Goal: Task Accomplishment & Management: Manage account settings

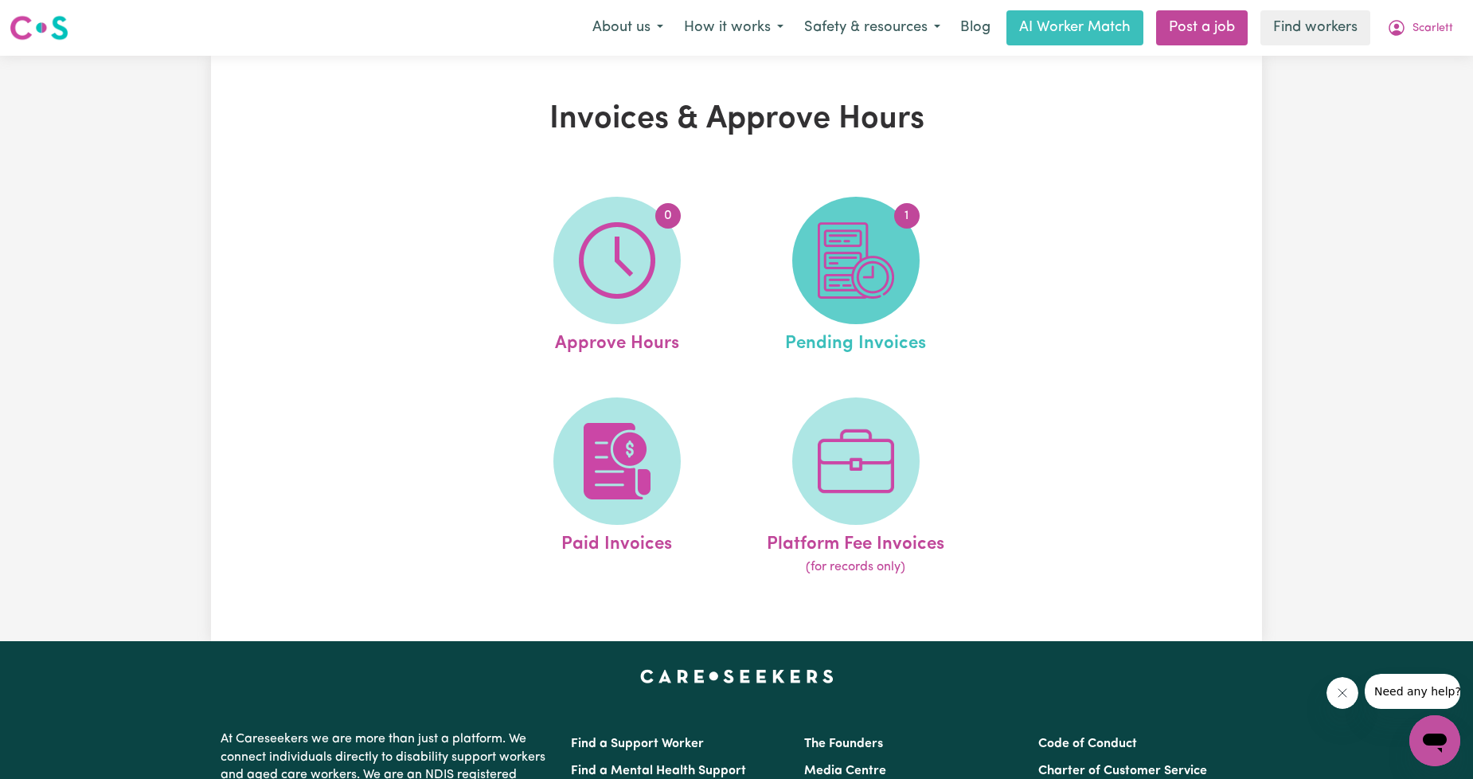
click at [882, 256] on img at bounding box center [856, 260] width 76 height 76
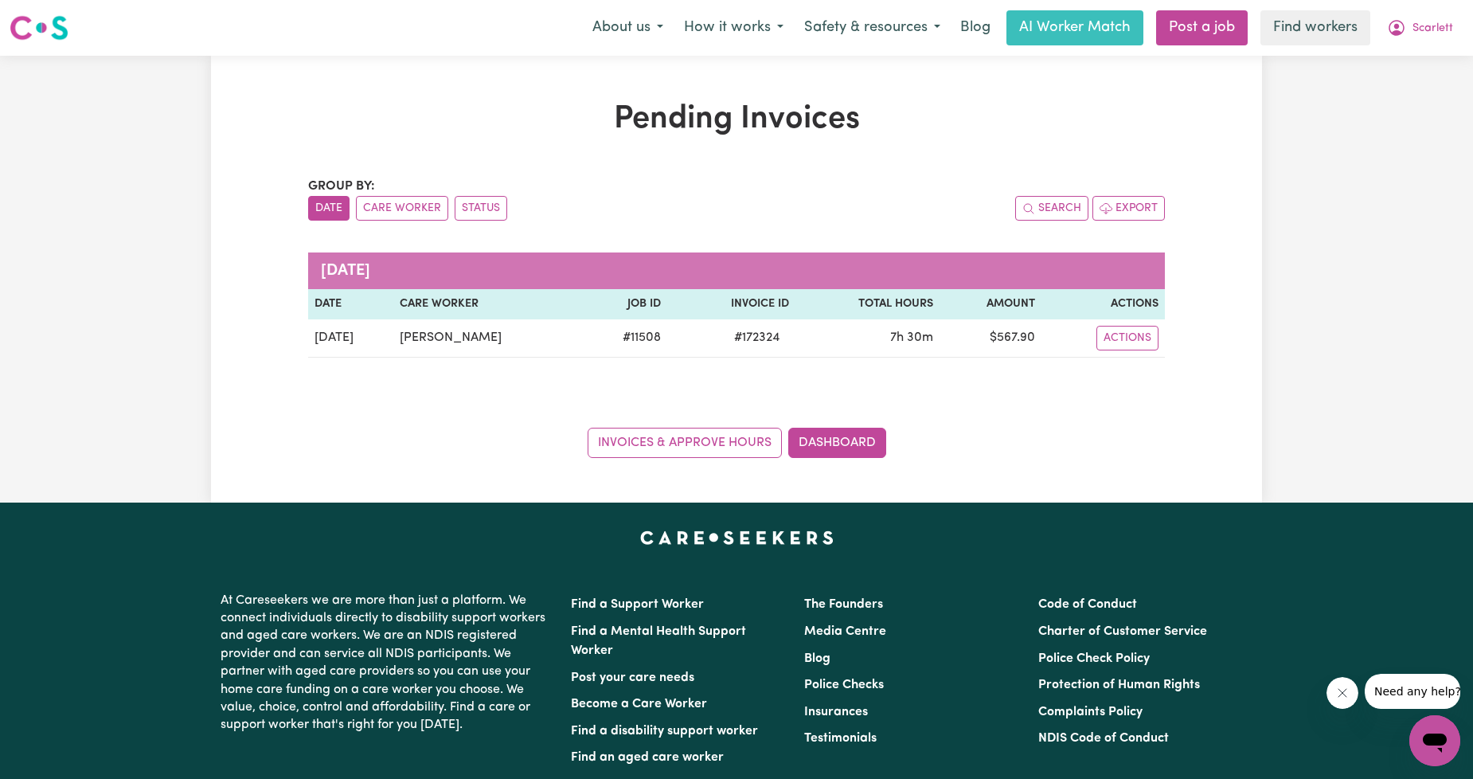
click at [1342, 139] on div "Pending Invoices Group by: Date Care Worker Status Search Export [DATE] Date Ca…" at bounding box center [736, 279] width 1473 height 447
click at [1367, 45] on div "Menu About us How it works Safety & resources Blog AI Worker Match Post a job F…" at bounding box center [736, 28] width 1473 height 37
click at [1402, 32] on icon "My Account" at bounding box center [1396, 27] width 19 height 19
click at [1392, 48] on link "My Dashboard" at bounding box center [1400, 62] width 126 height 30
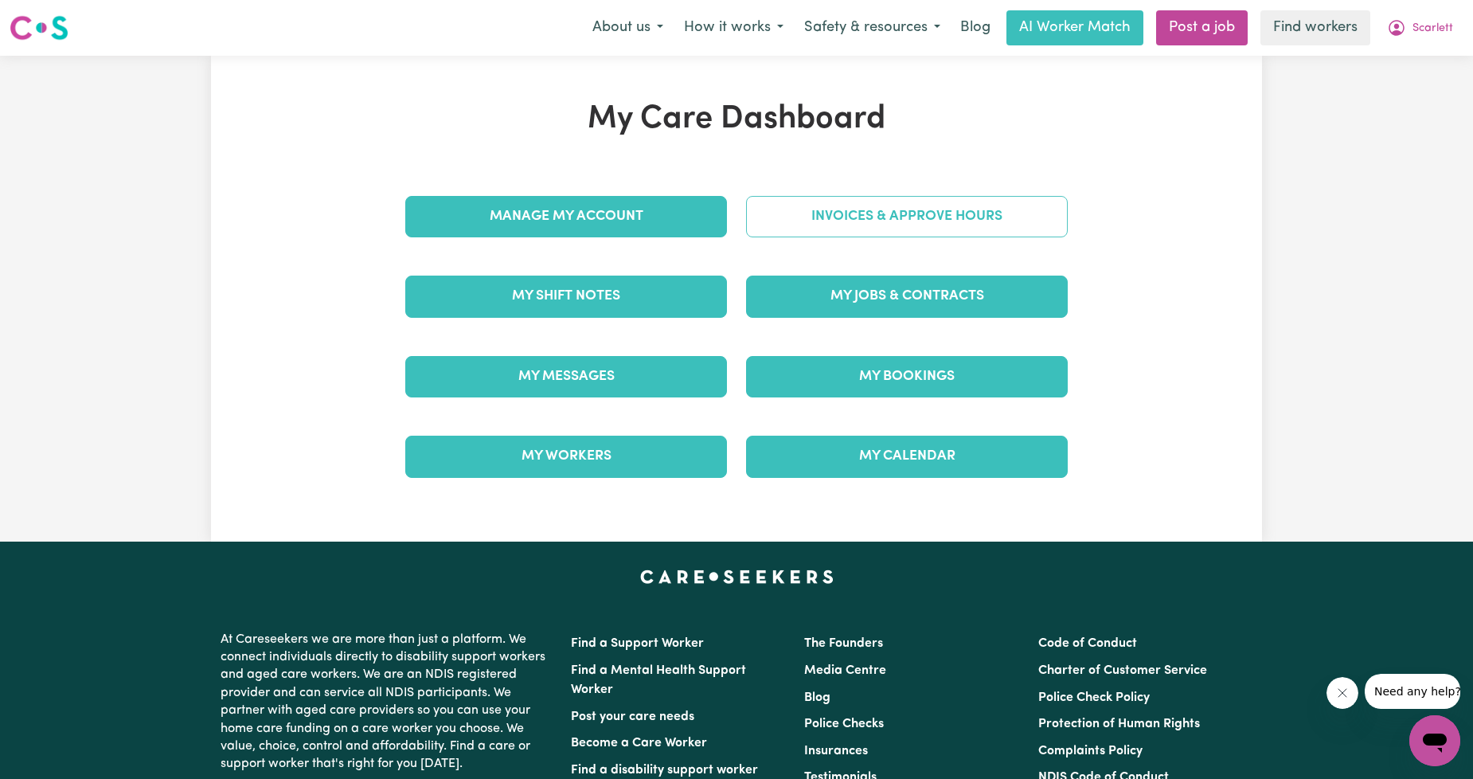
click at [776, 198] on link "Invoices & Approve Hours" at bounding box center [907, 216] width 322 height 41
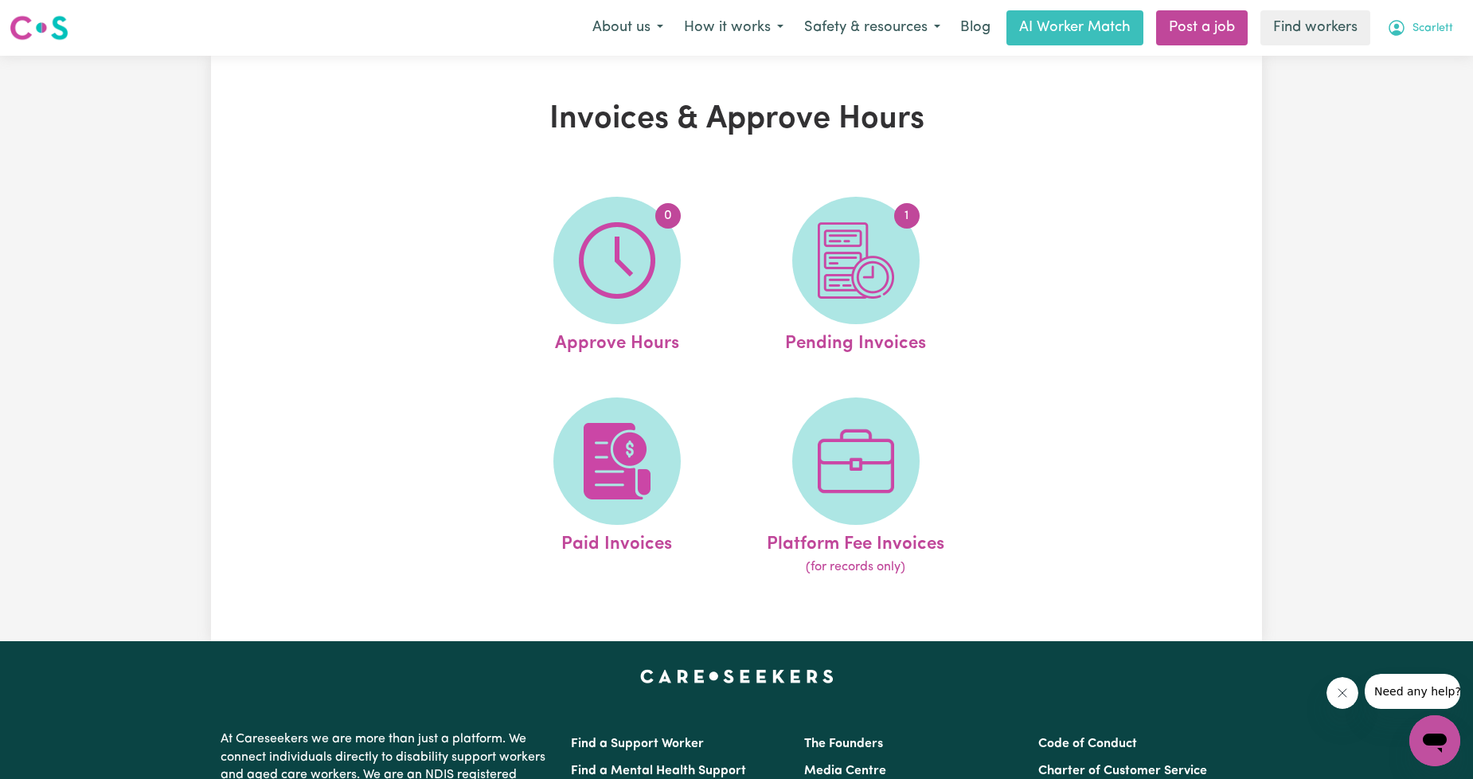
click at [1383, 29] on button "Scarlett" at bounding box center [1420, 27] width 87 height 33
click at [1367, 53] on link "My Dashboard" at bounding box center [1400, 62] width 126 height 30
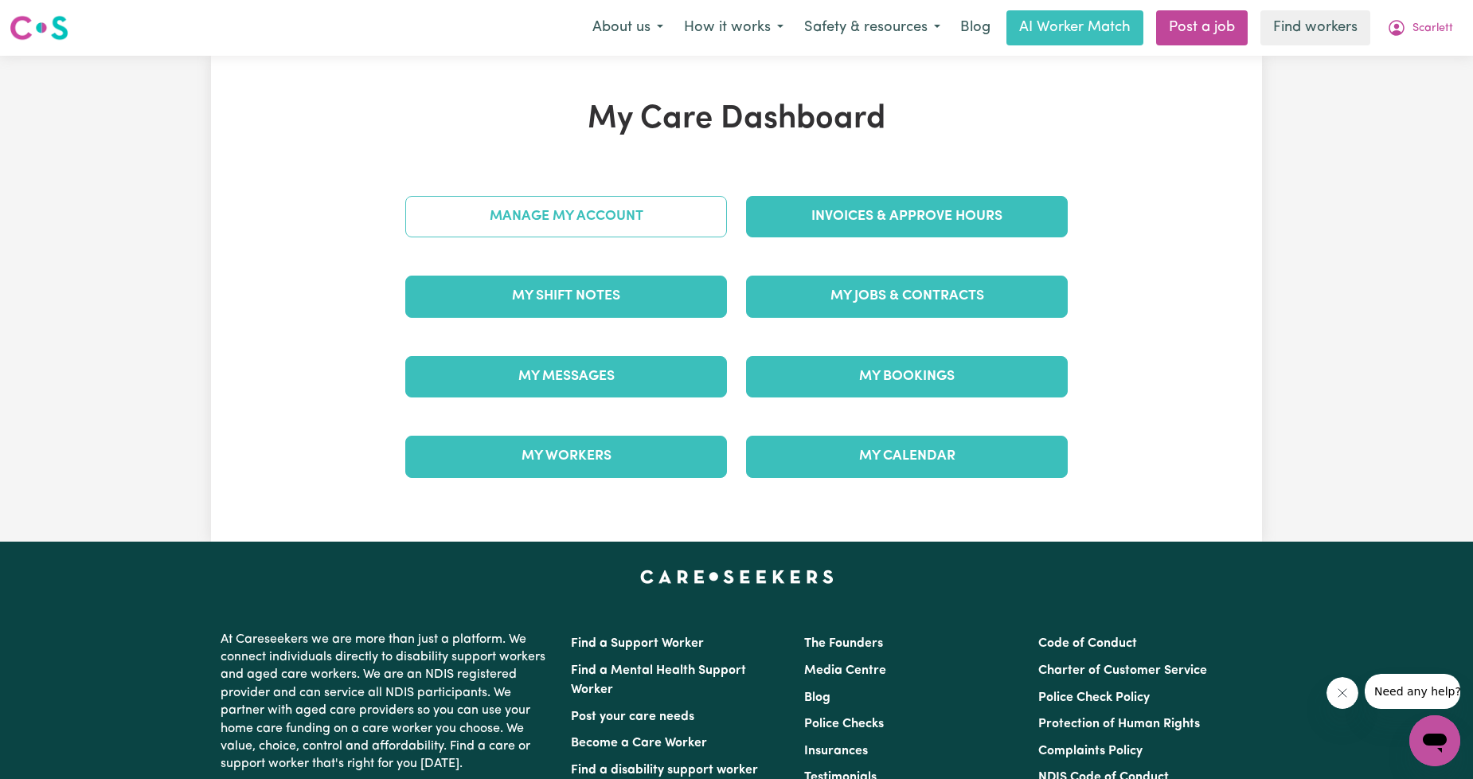
click at [582, 224] on link "Manage My Account" at bounding box center [566, 216] width 322 height 41
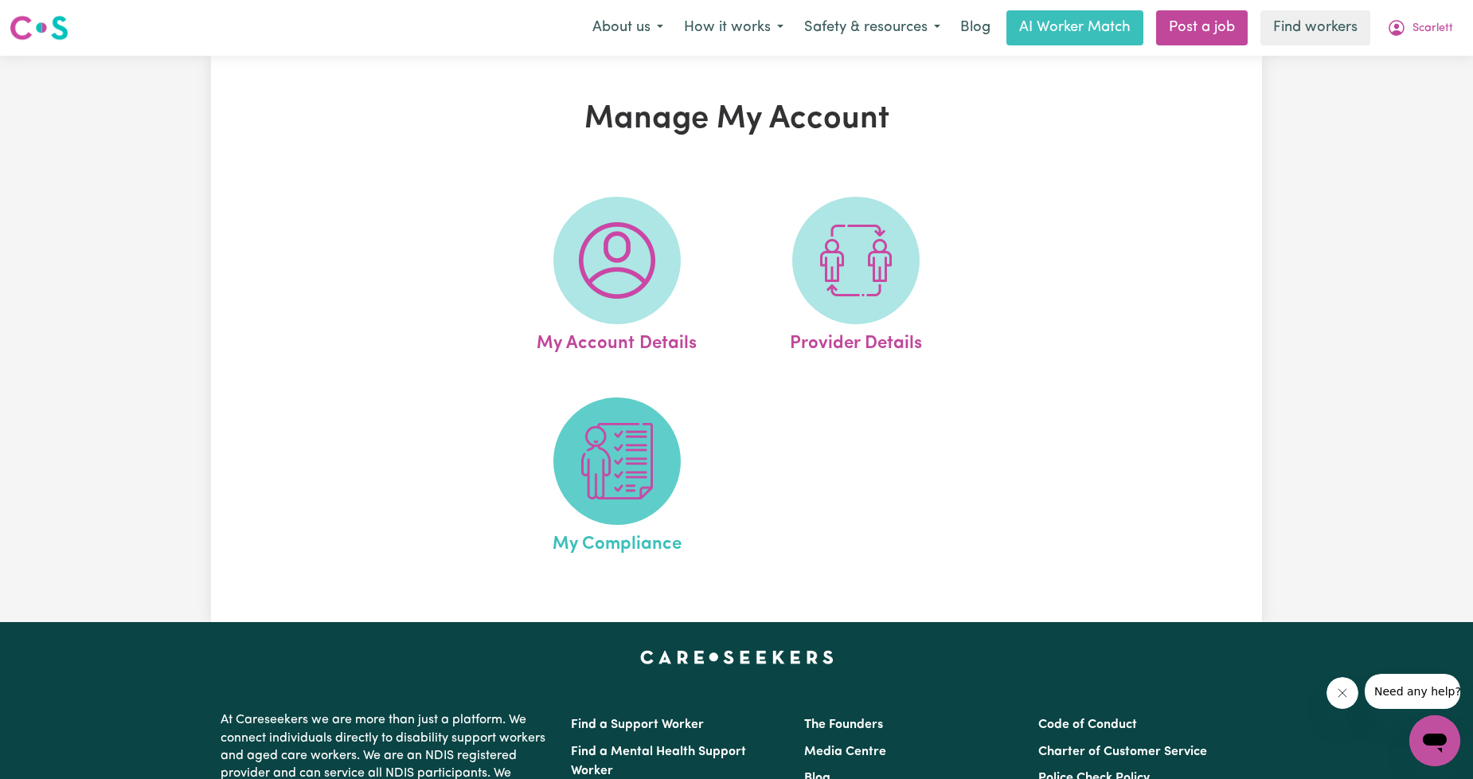
click at [642, 465] on img at bounding box center [617, 461] width 76 height 76
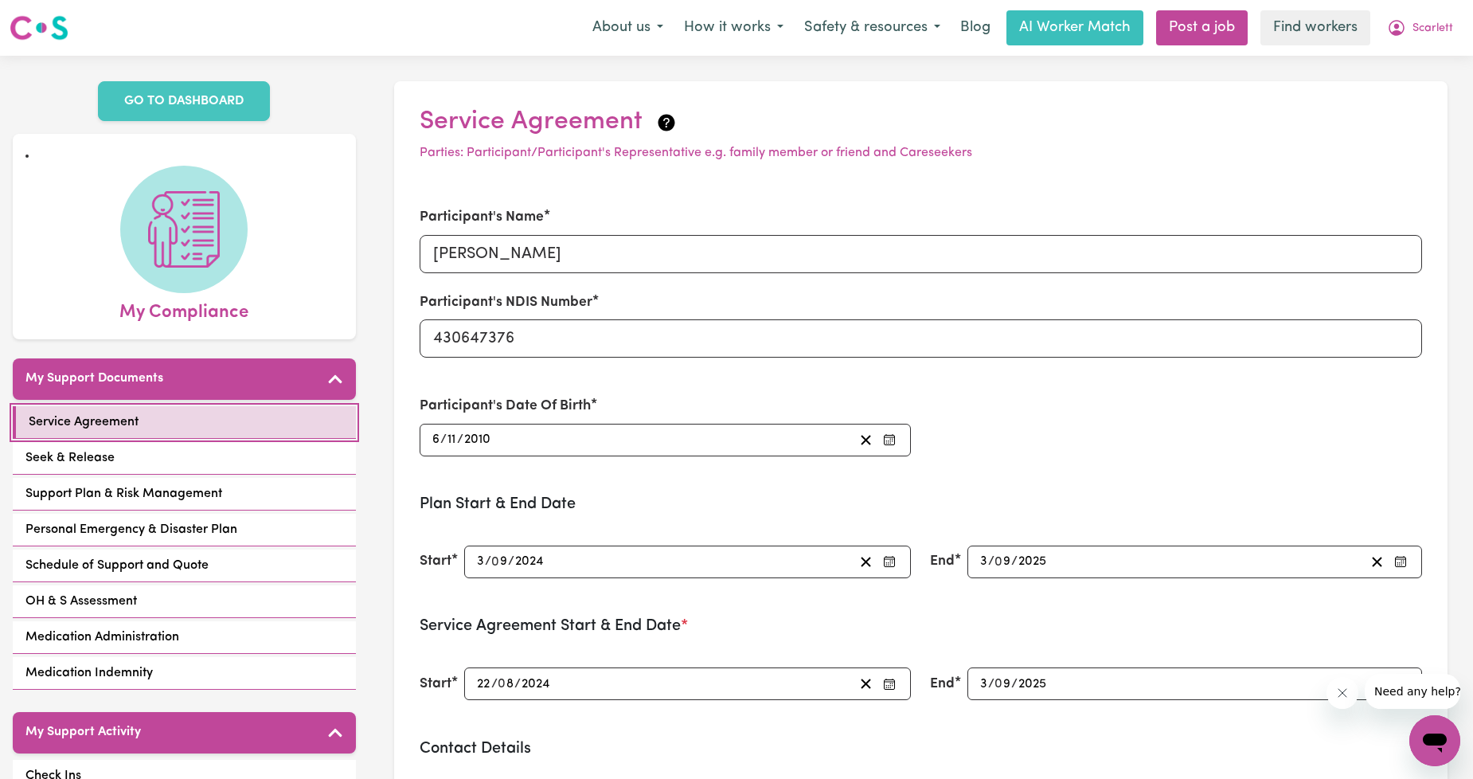
click at [255, 412] on link "Service Agreement" at bounding box center [184, 422] width 343 height 33
click at [217, 406] on link "Service Agreement" at bounding box center [184, 422] width 343 height 33
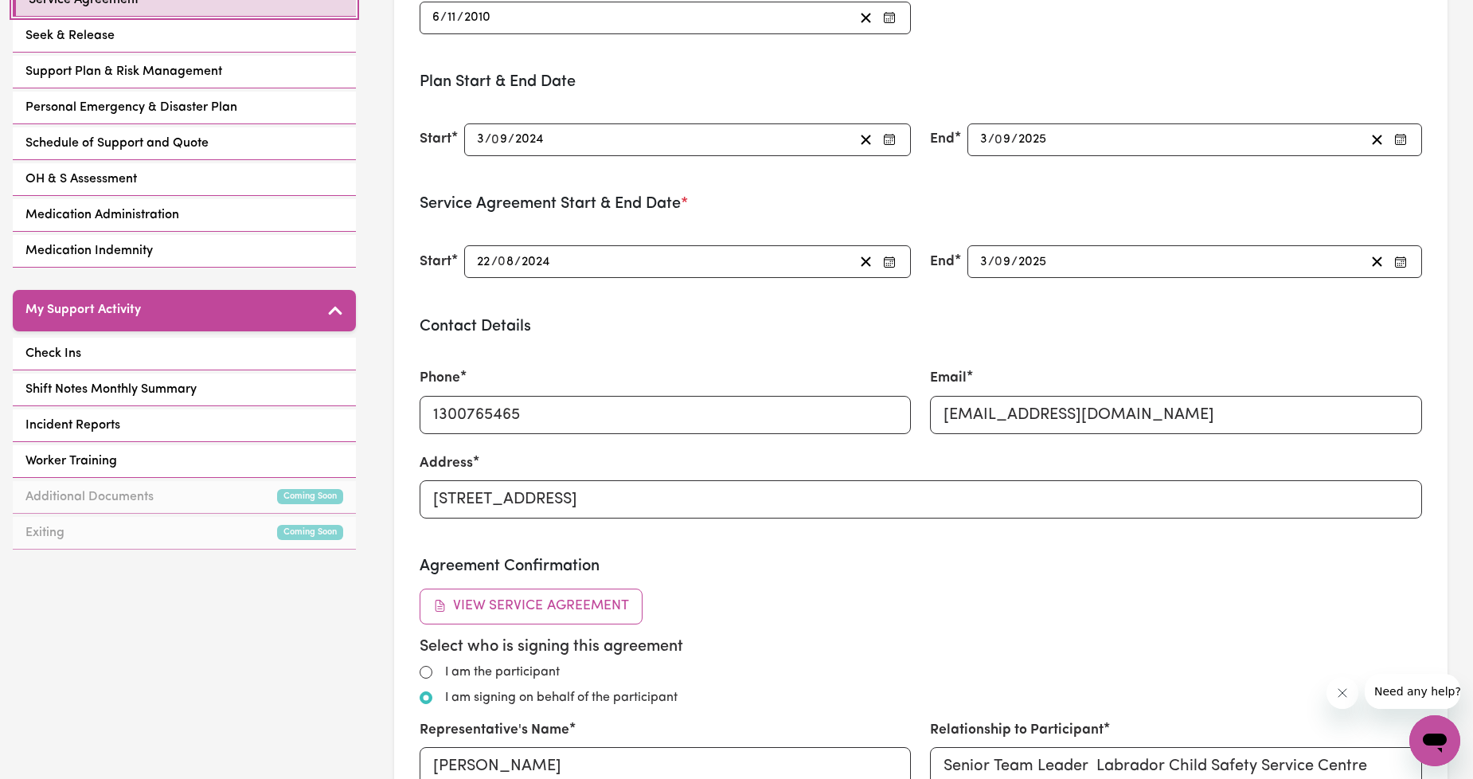
scroll to position [295, 0]
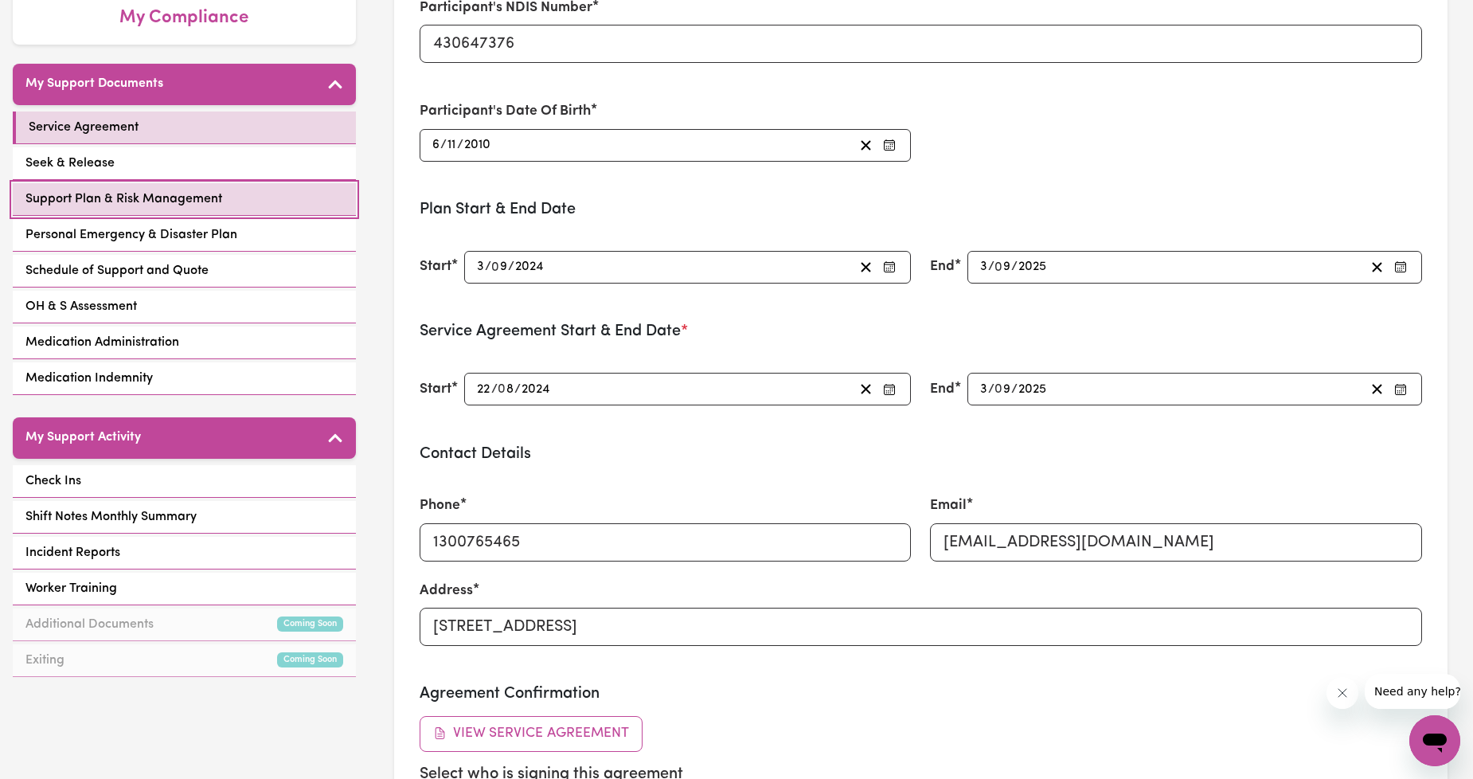
click at [205, 183] on link "Support Plan & Risk Management" at bounding box center [184, 199] width 343 height 33
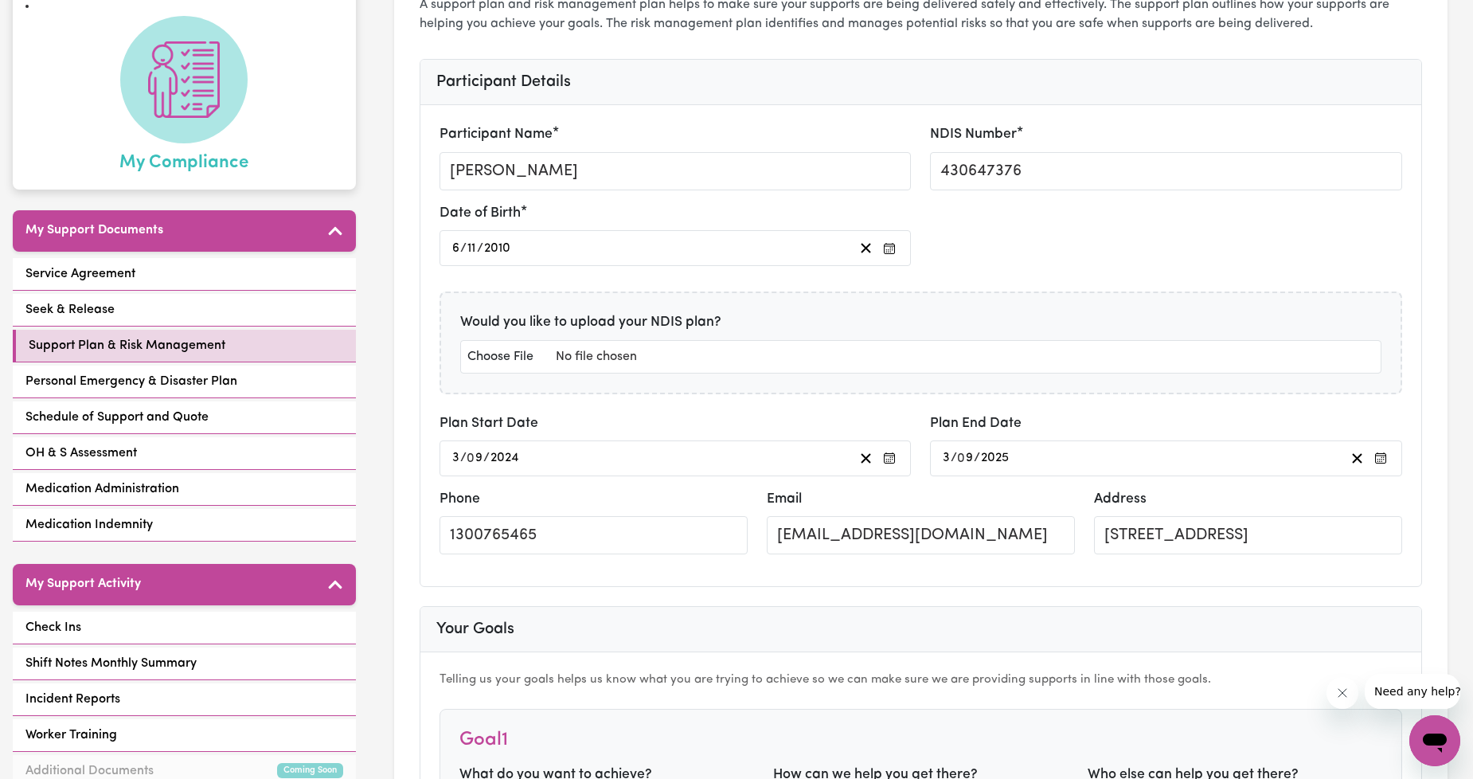
scroll to position [1, 0]
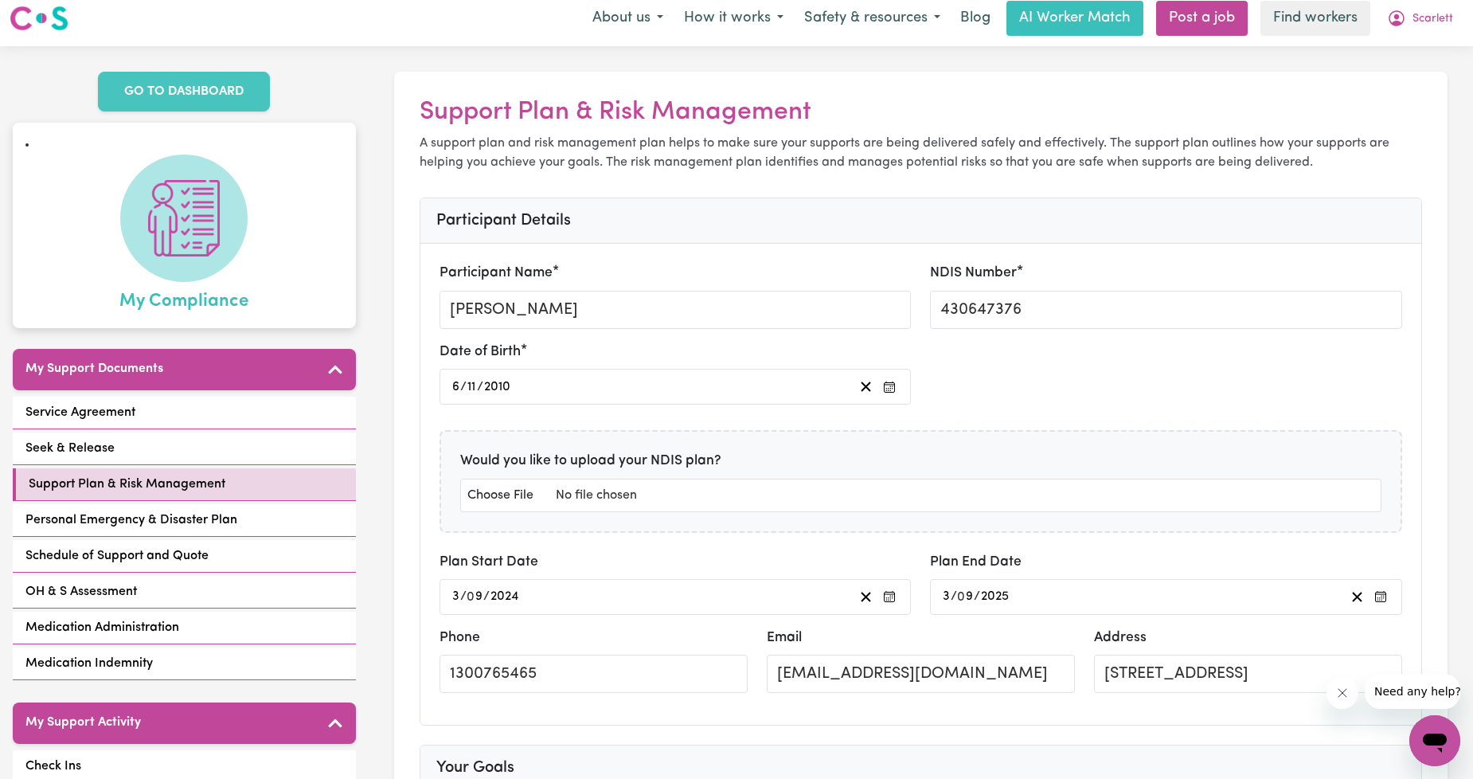
click at [205, 155] on span at bounding box center [183, 218] width 127 height 127
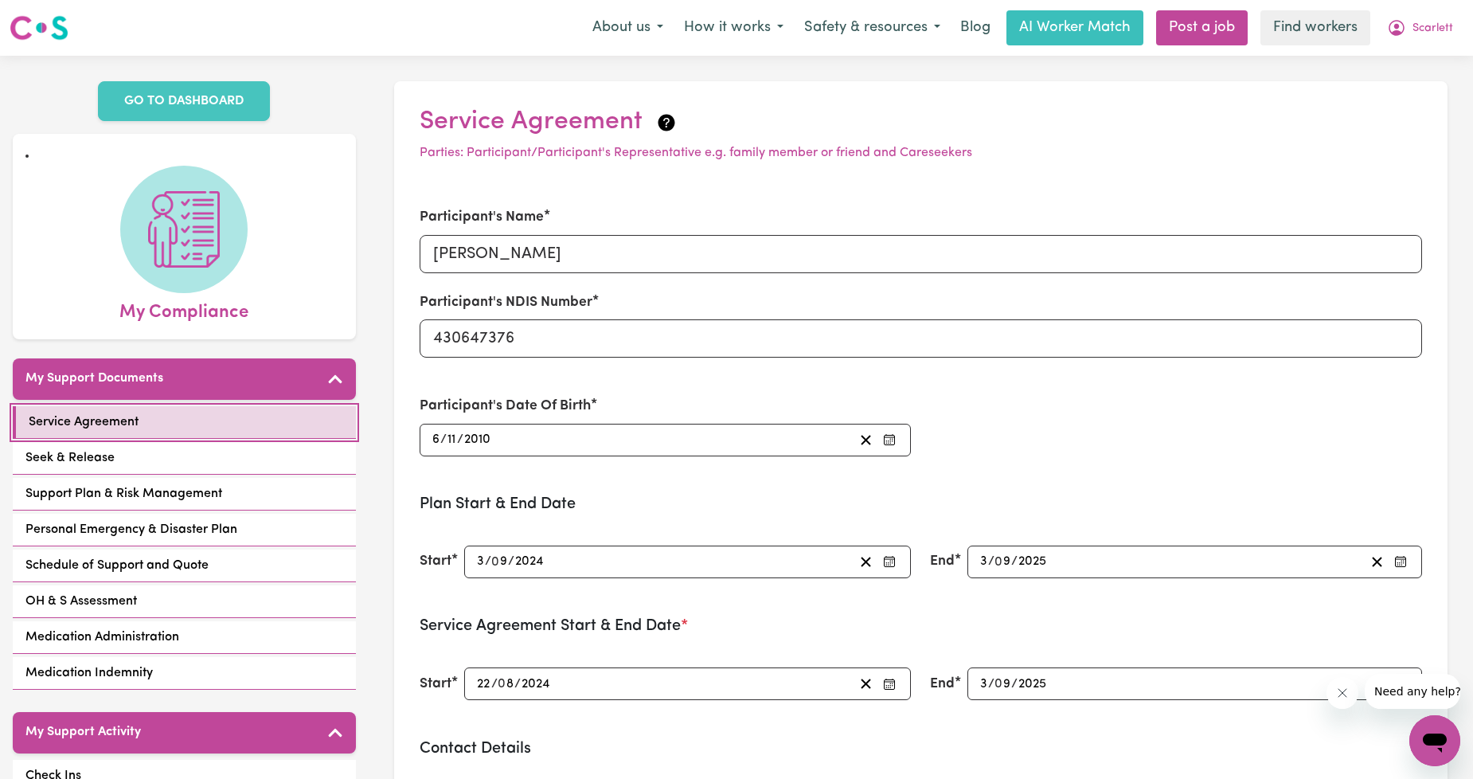
click at [241, 407] on link "Service Agreement" at bounding box center [184, 422] width 343 height 33
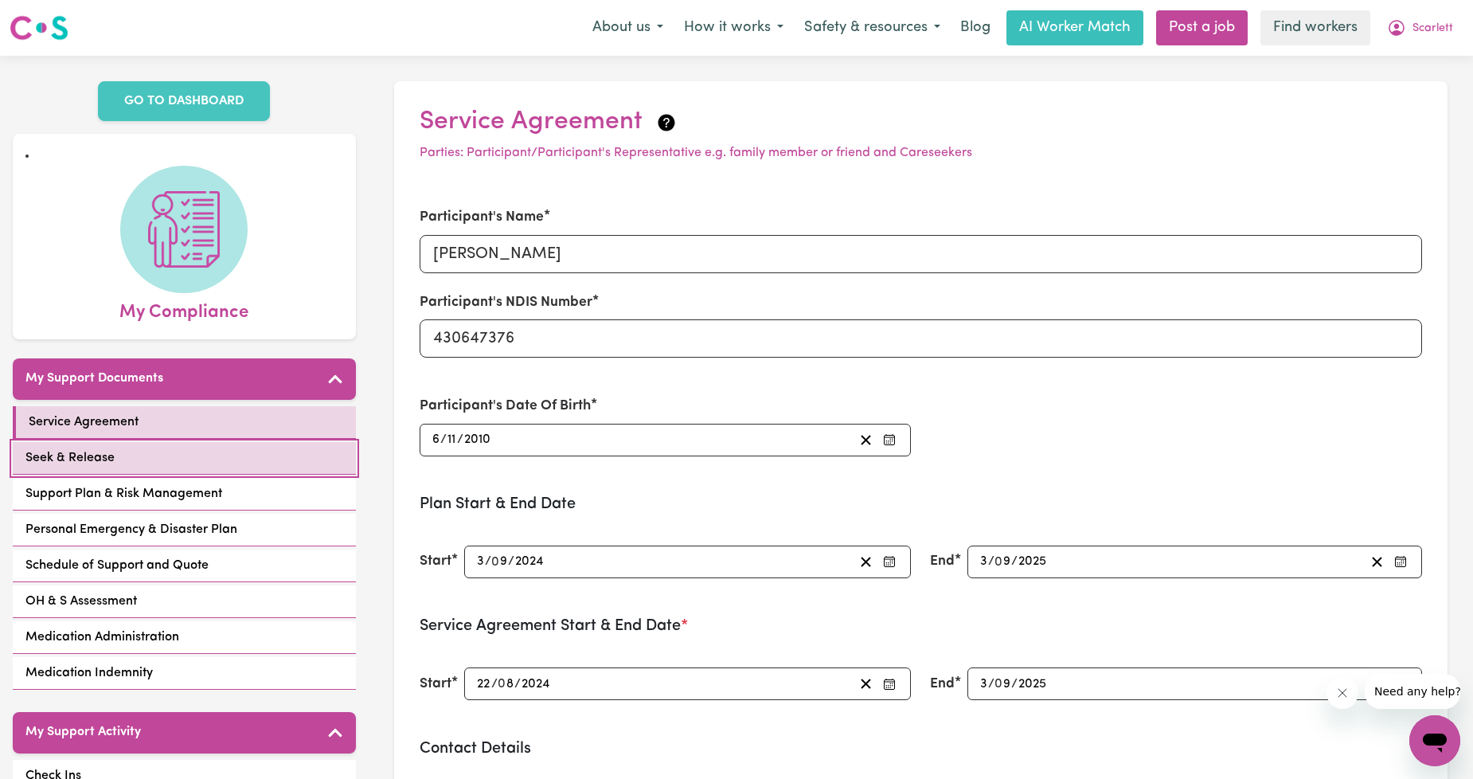
click at [233, 449] on link "Seek & Release" at bounding box center [184, 458] width 343 height 33
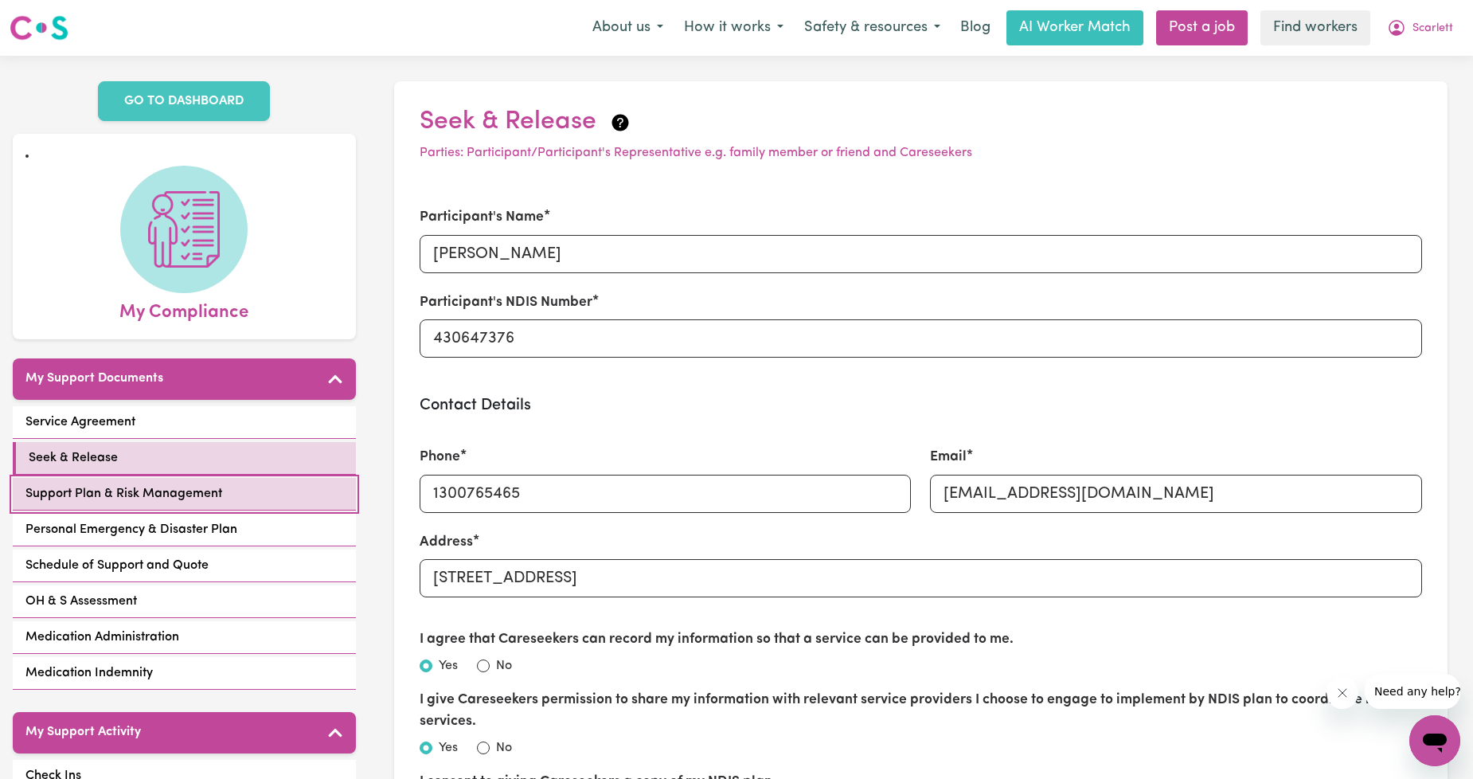
click at [236, 488] on link "Support Plan & Risk Management" at bounding box center [184, 494] width 343 height 33
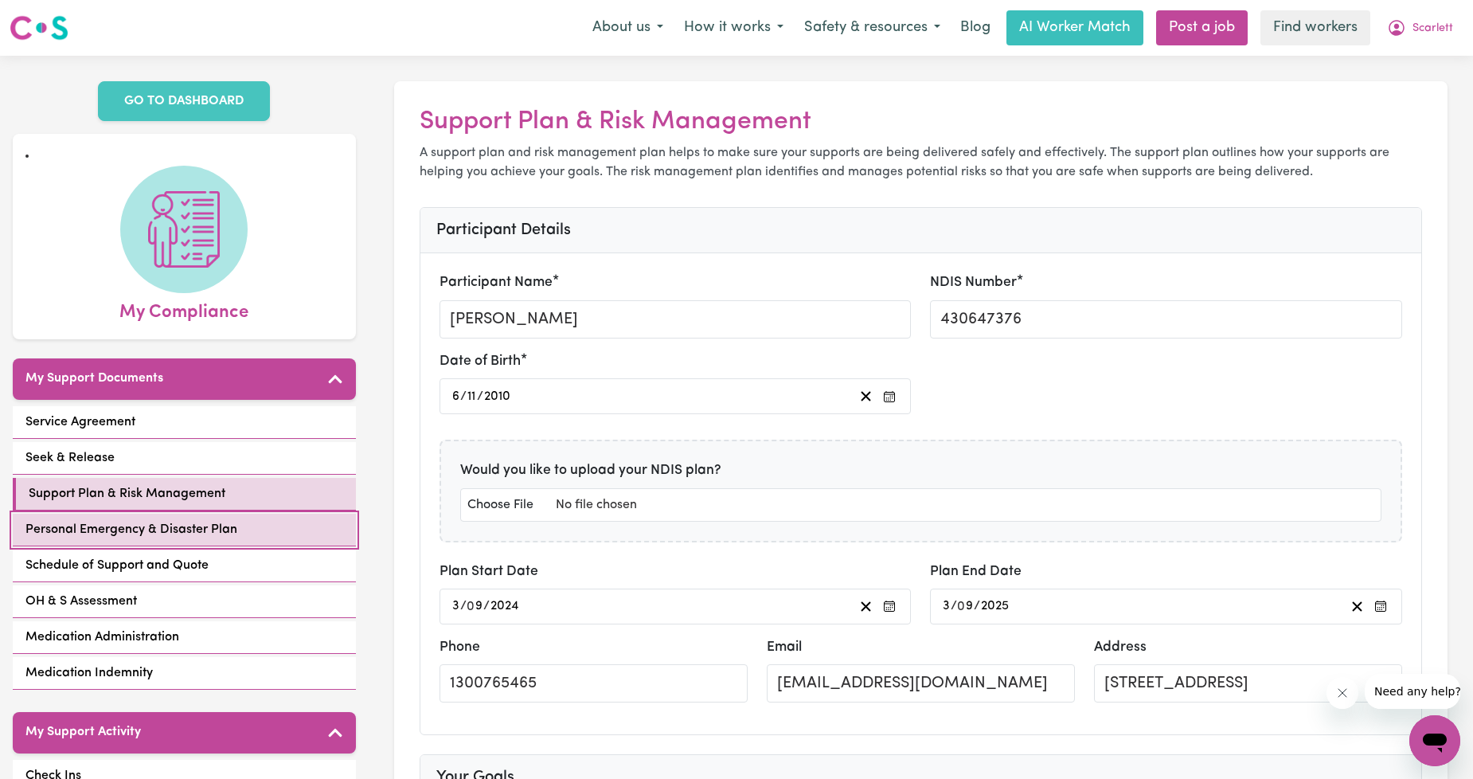
click at [237, 514] on link "Personal Emergency & Disaster Plan" at bounding box center [184, 530] width 343 height 33
select select "postpone"
select select "other"
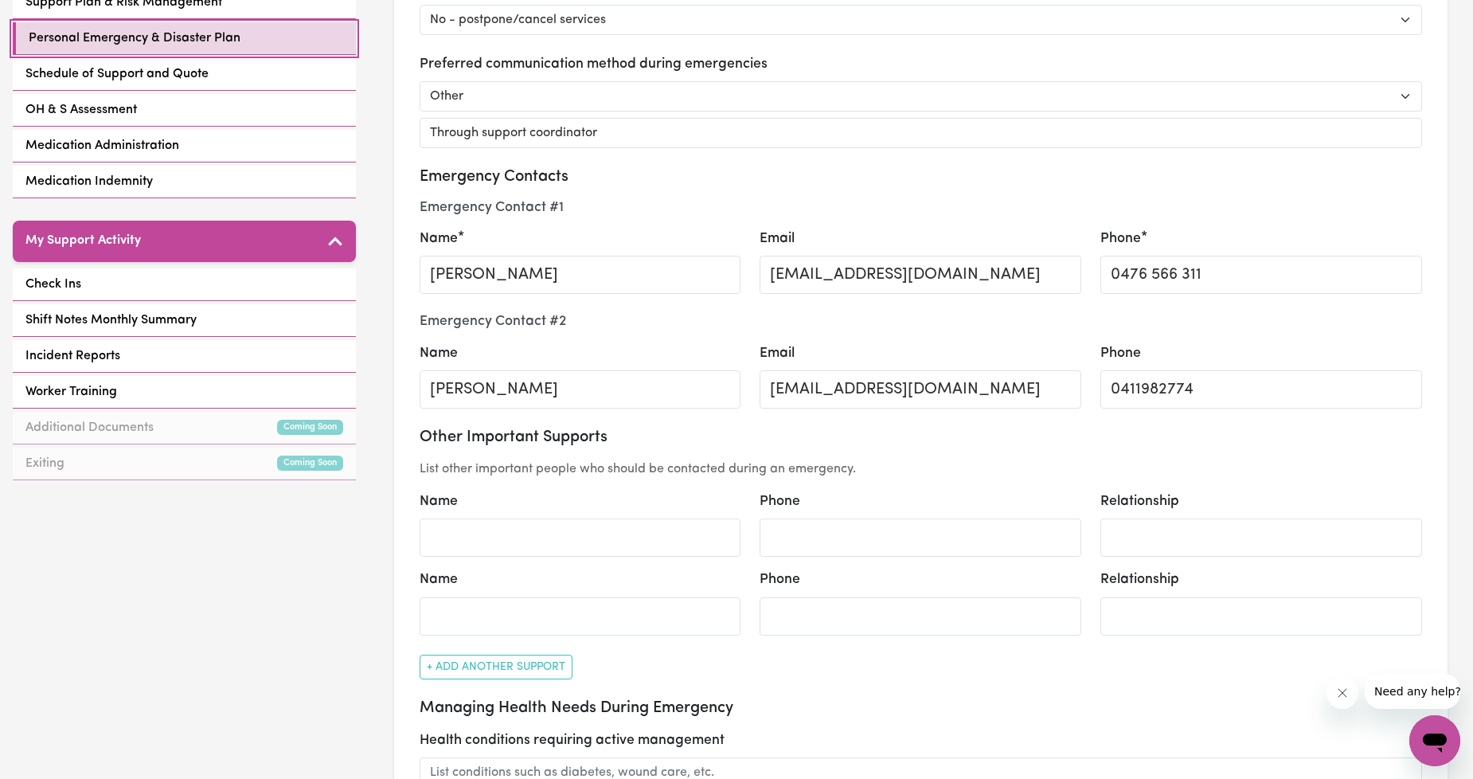
scroll to position [295, 0]
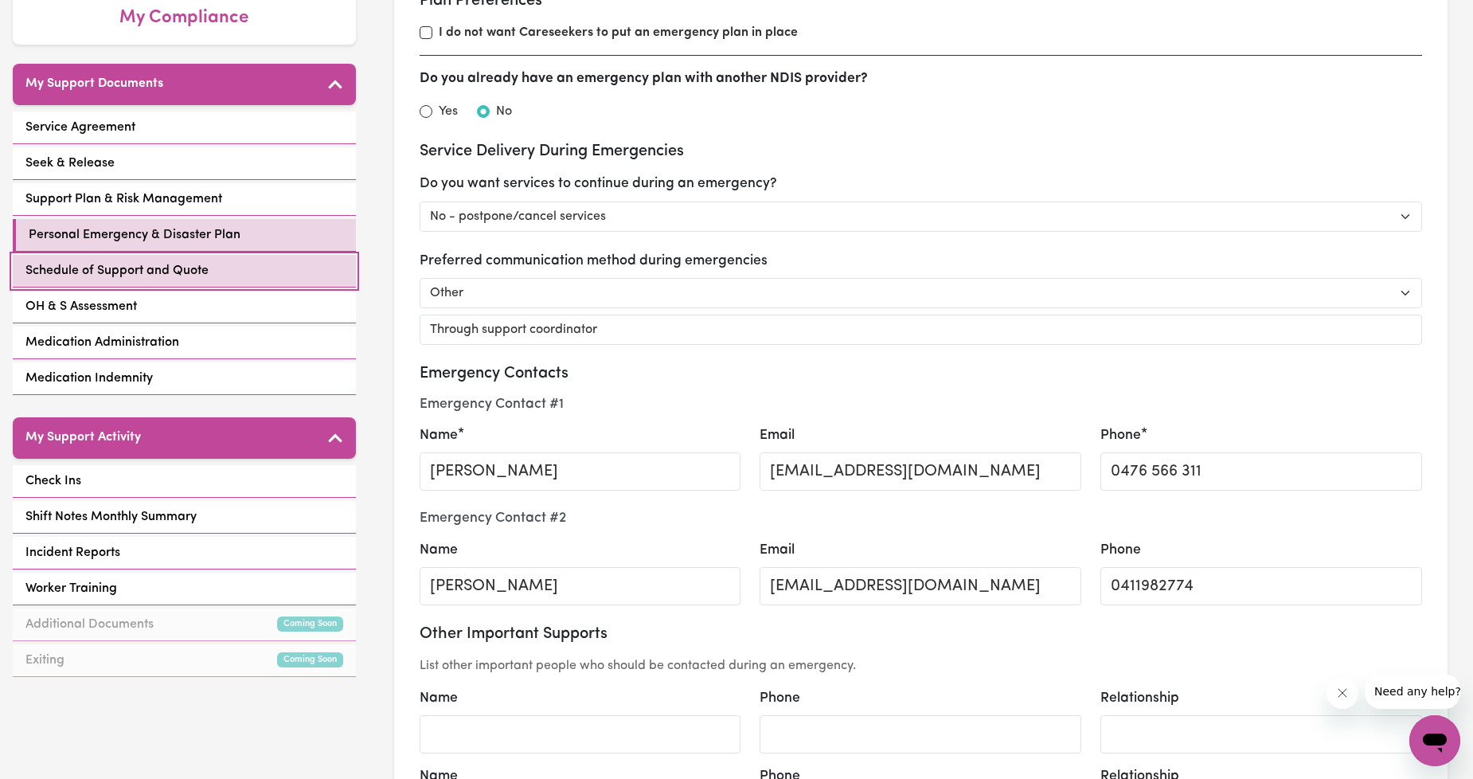
click at [110, 261] on span "Schedule of Support and Quote" at bounding box center [116, 270] width 183 height 19
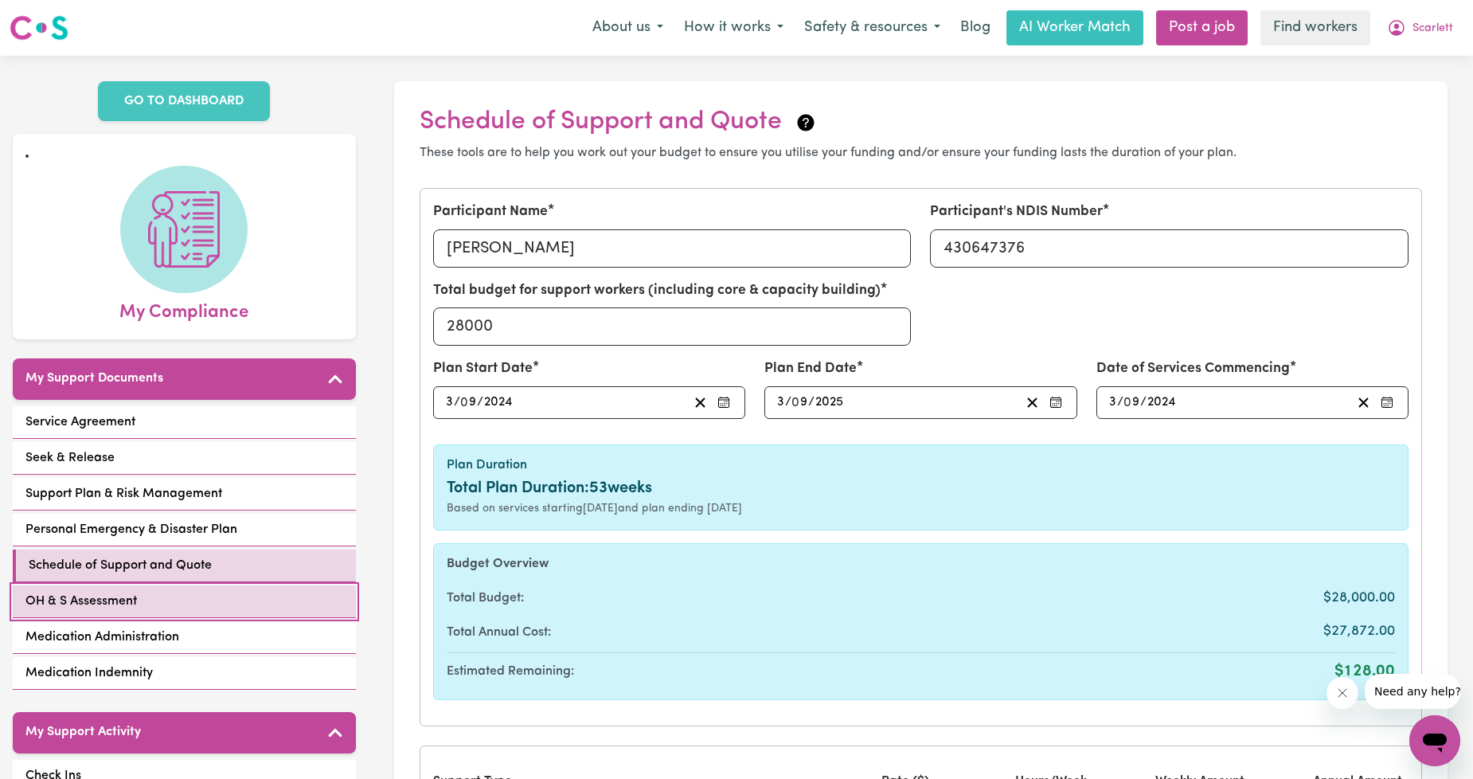
click at [211, 585] on link "OH & S Assessment" at bounding box center [184, 601] width 343 height 33
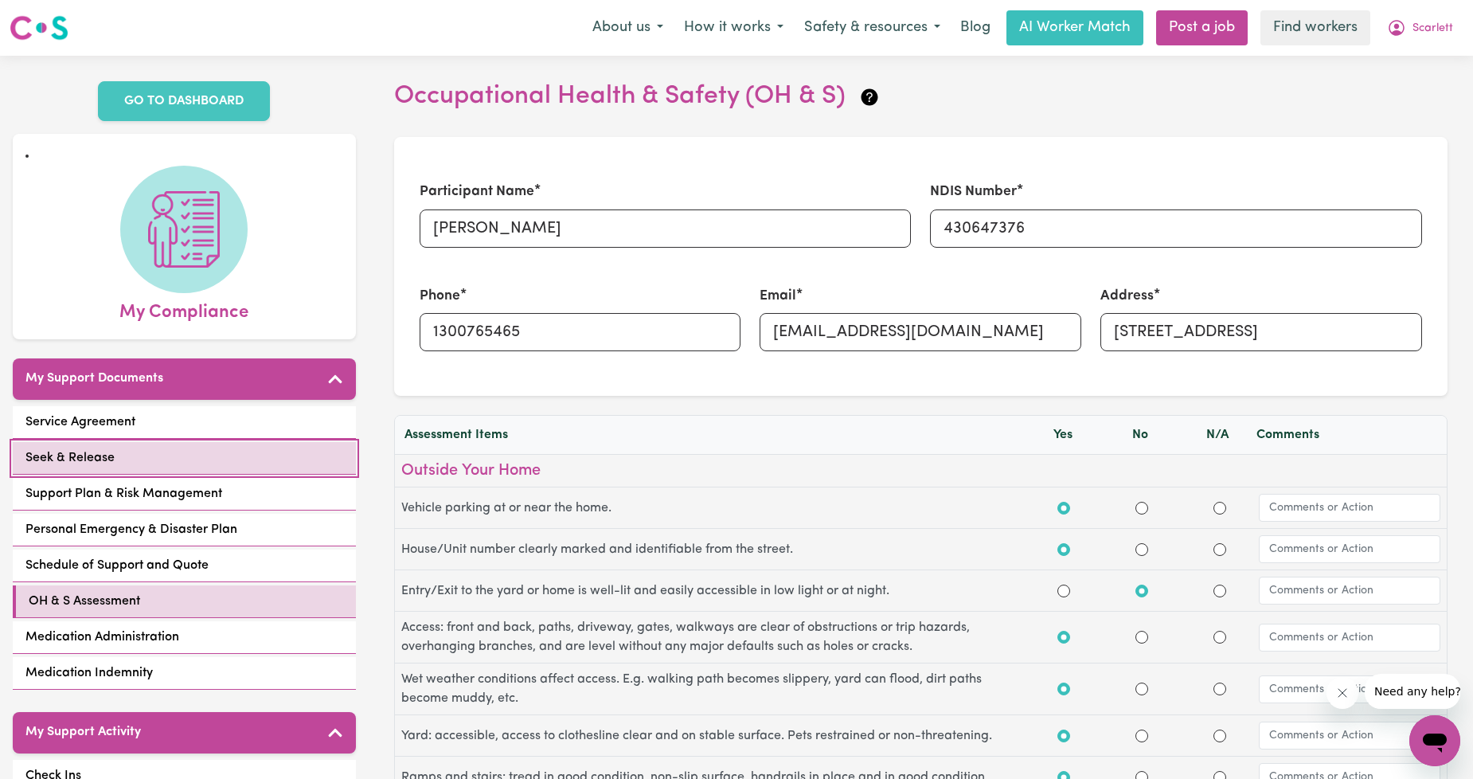
click at [171, 443] on link "Seek & Release" at bounding box center [184, 458] width 343 height 33
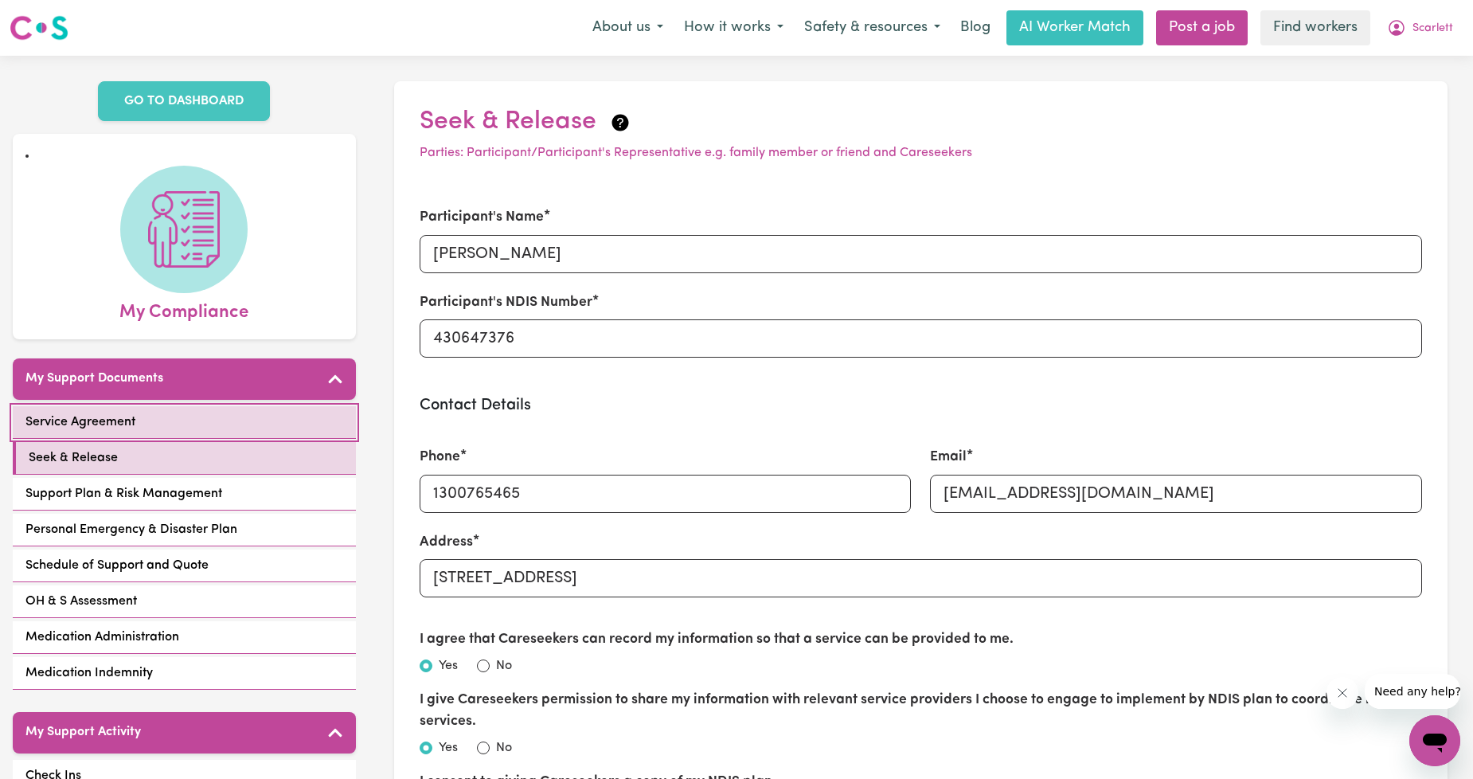
click at [184, 410] on link "Service Agreement" at bounding box center [184, 422] width 343 height 33
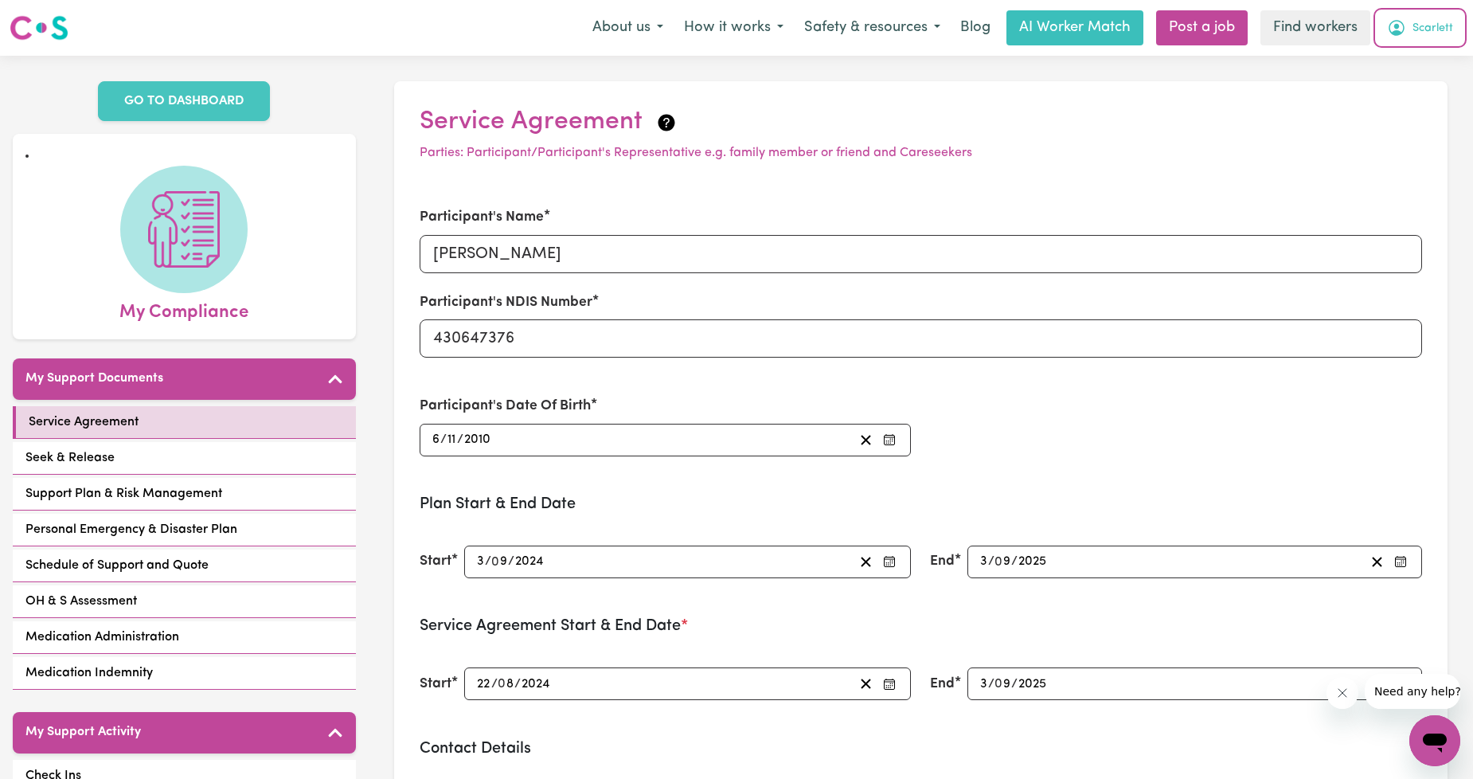
click at [1430, 24] on span "Scarlett" at bounding box center [1433, 29] width 41 height 18
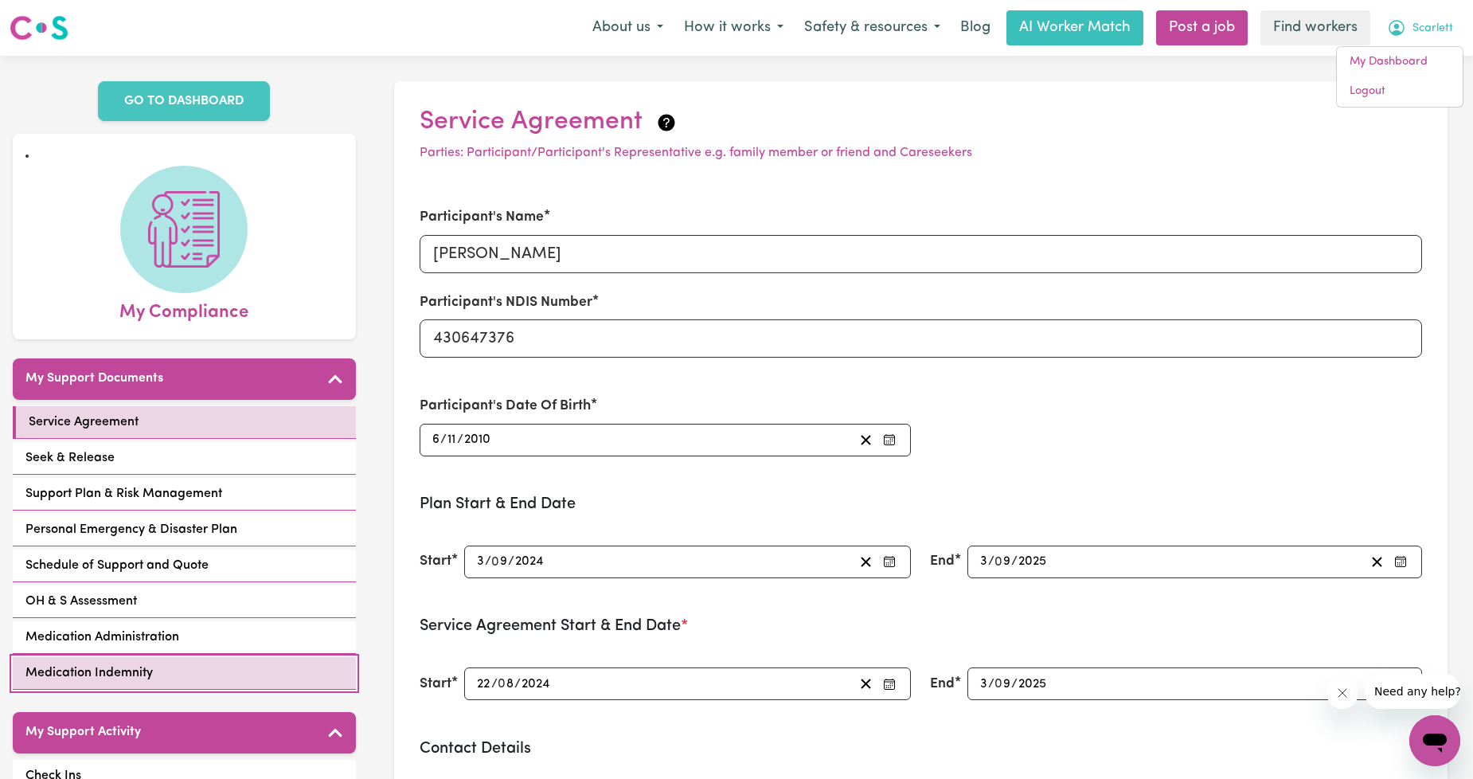
click at [189, 663] on link "Medication Indemnity" at bounding box center [184, 673] width 343 height 33
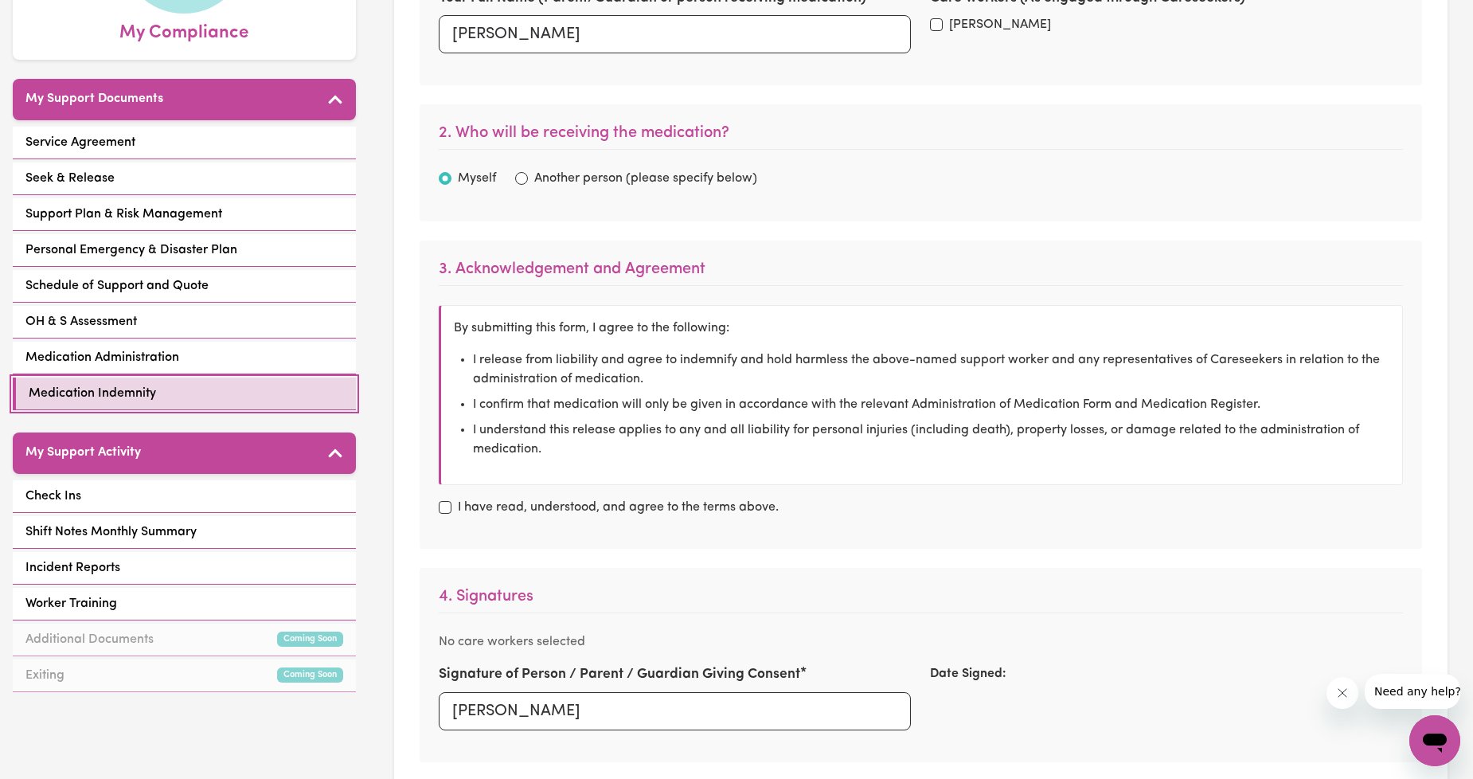
scroll to position [295, 0]
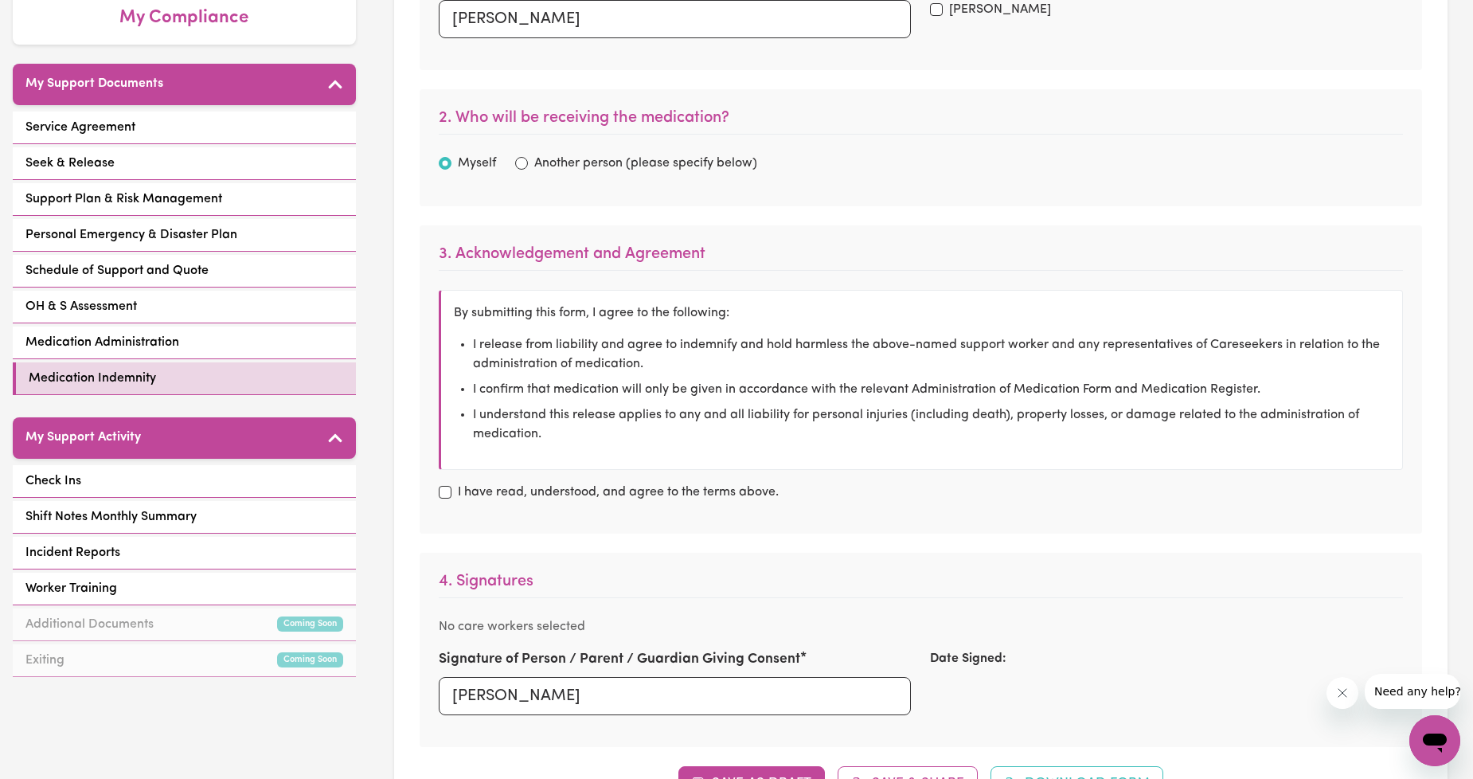
click at [111, 443] on div "My Support Activity Check Ins Shift Notes Monthly Summary Incident Reports Work…" at bounding box center [184, 548] width 343 height 263
click at [125, 465] on link "Check Ins" at bounding box center [184, 481] width 343 height 33
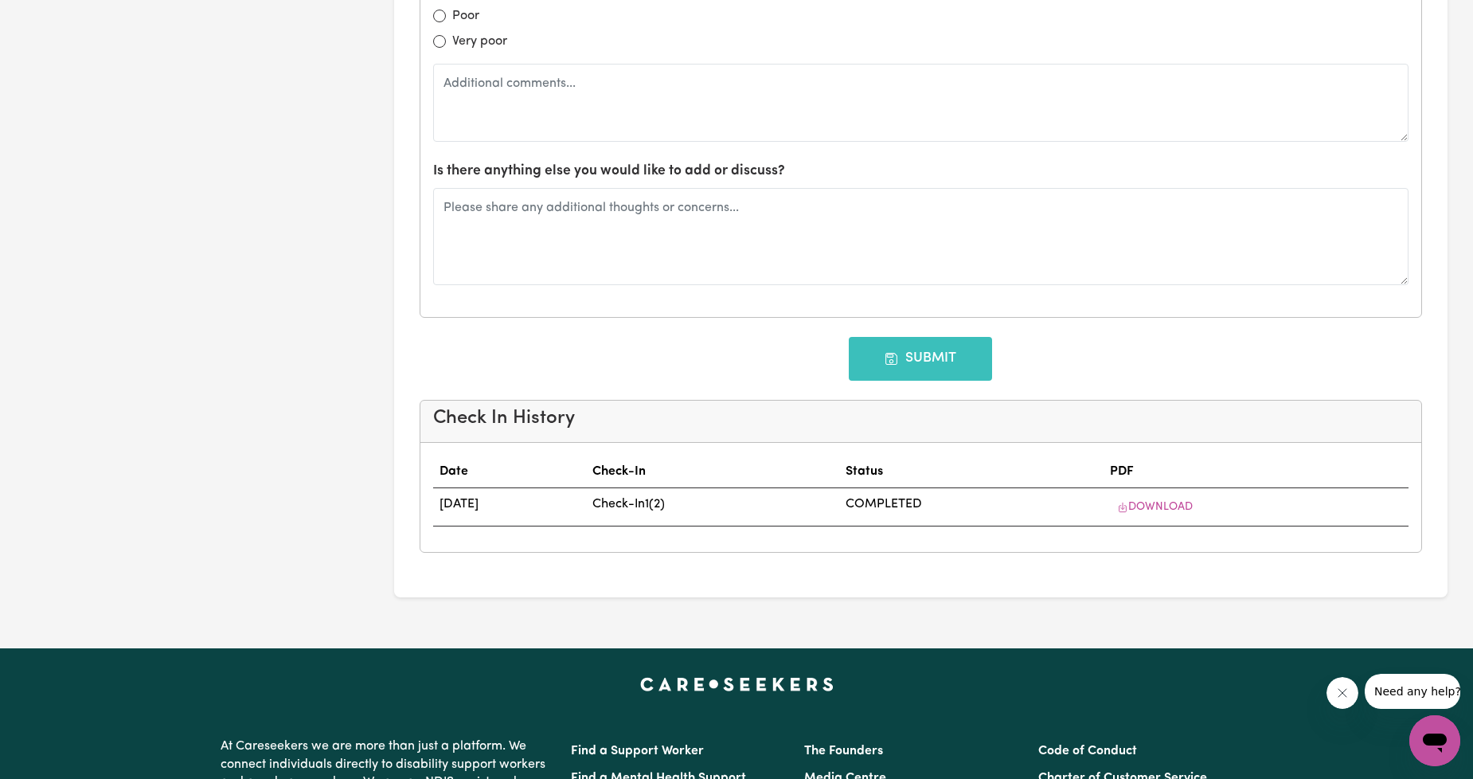
scroll to position [1731, 0]
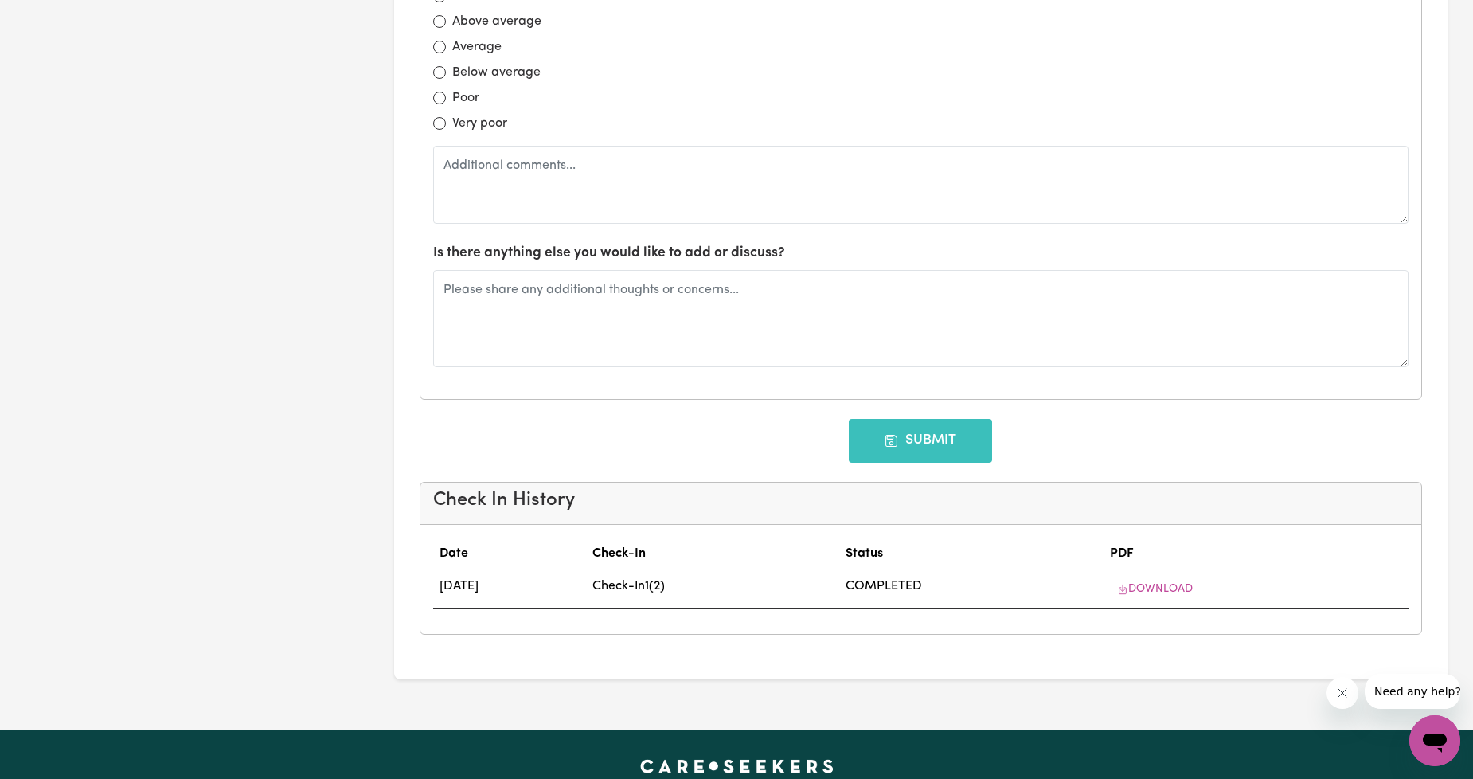
drag, startPoint x: 438, startPoint y: 590, endPoint x: 647, endPoint y: 579, distance: 209.0
click at [587, 579] on td "[DATE]" at bounding box center [510, 589] width 154 height 38
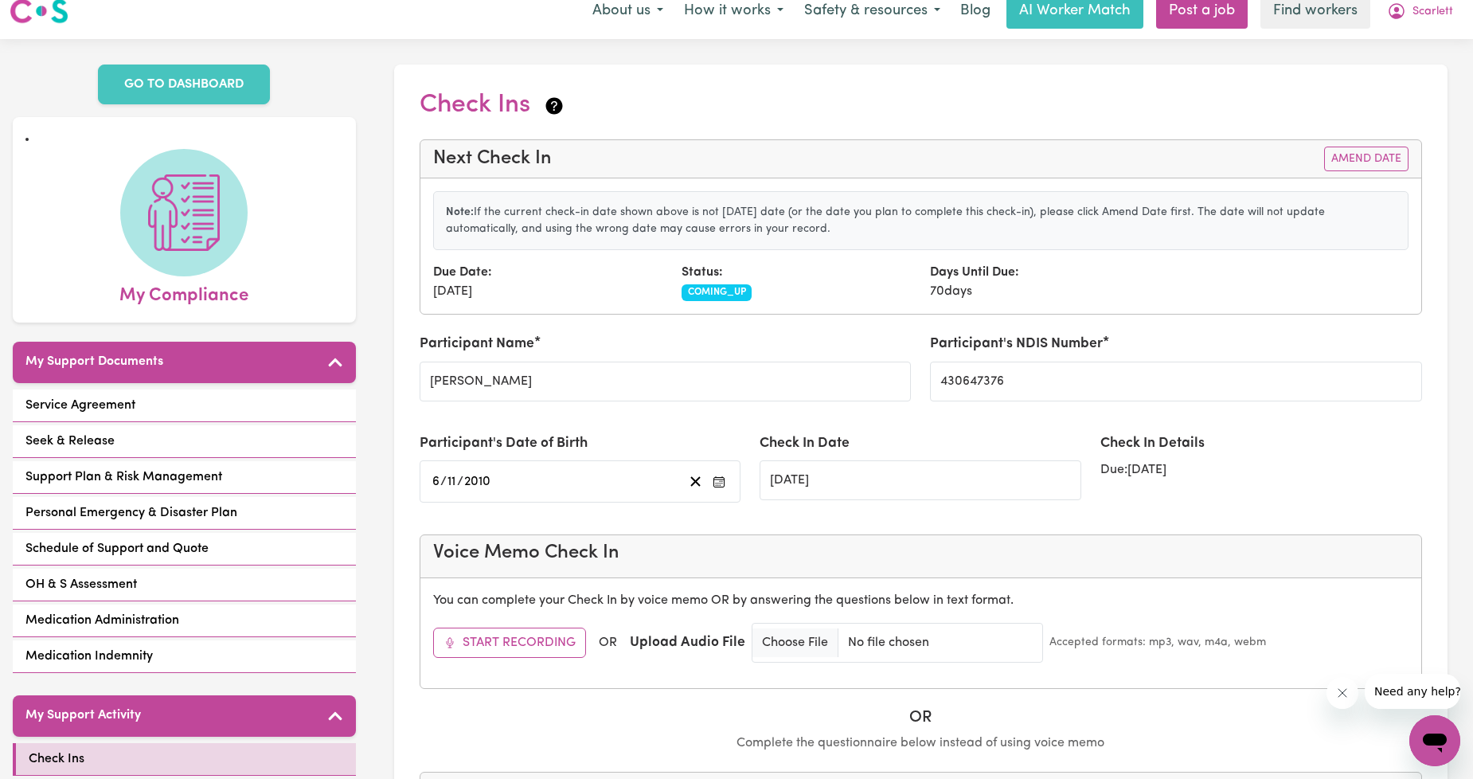
scroll to position [0, 0]
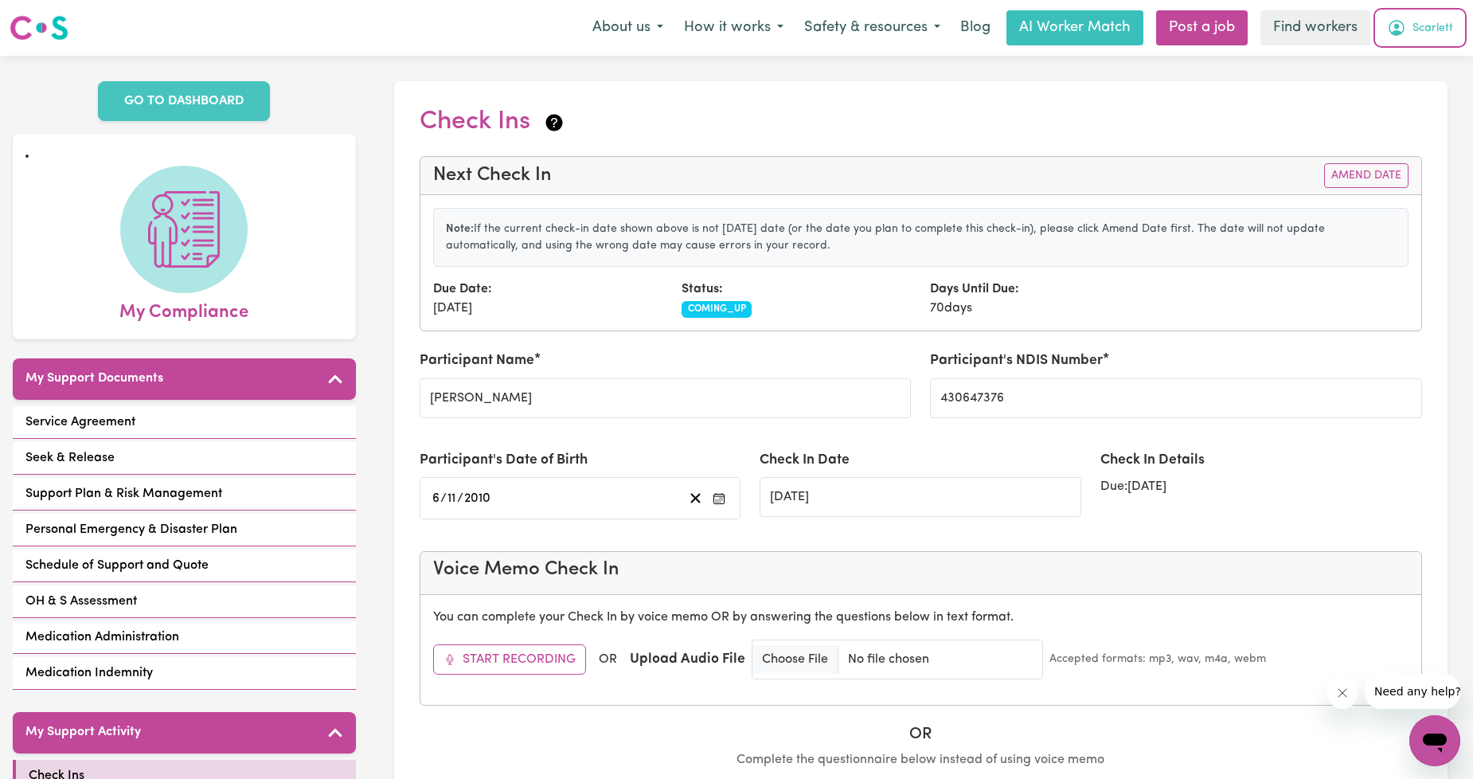
click at [1406, 27] on button "Scarlett" at bounding box center [1420, 27] width 87 height 33
click at [1395, 88] on link "Logout" at bounding box center [1400, 91] width 126 height 30
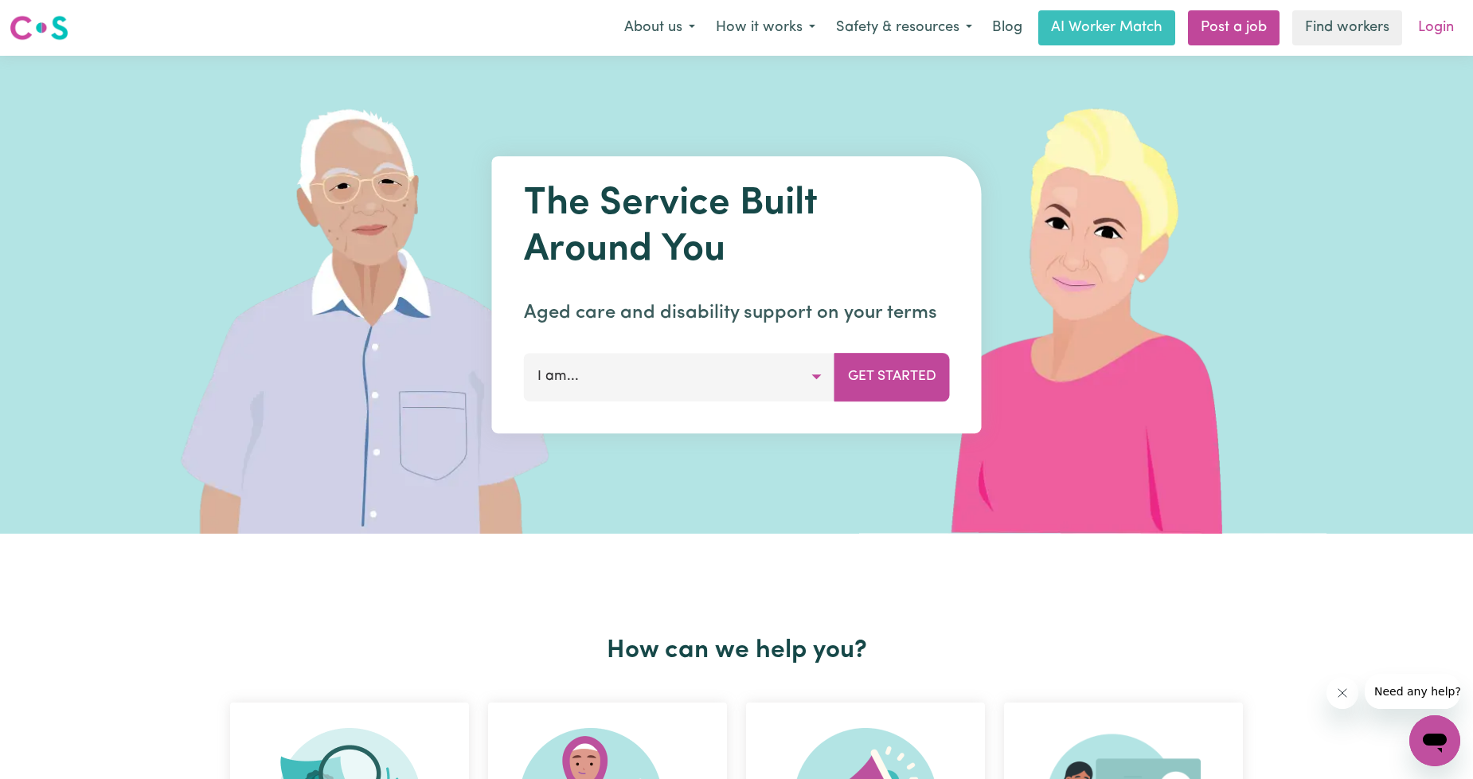
click at [1436, 26] on link "Login" at bounding box center [1436, 27] width 55 height 35
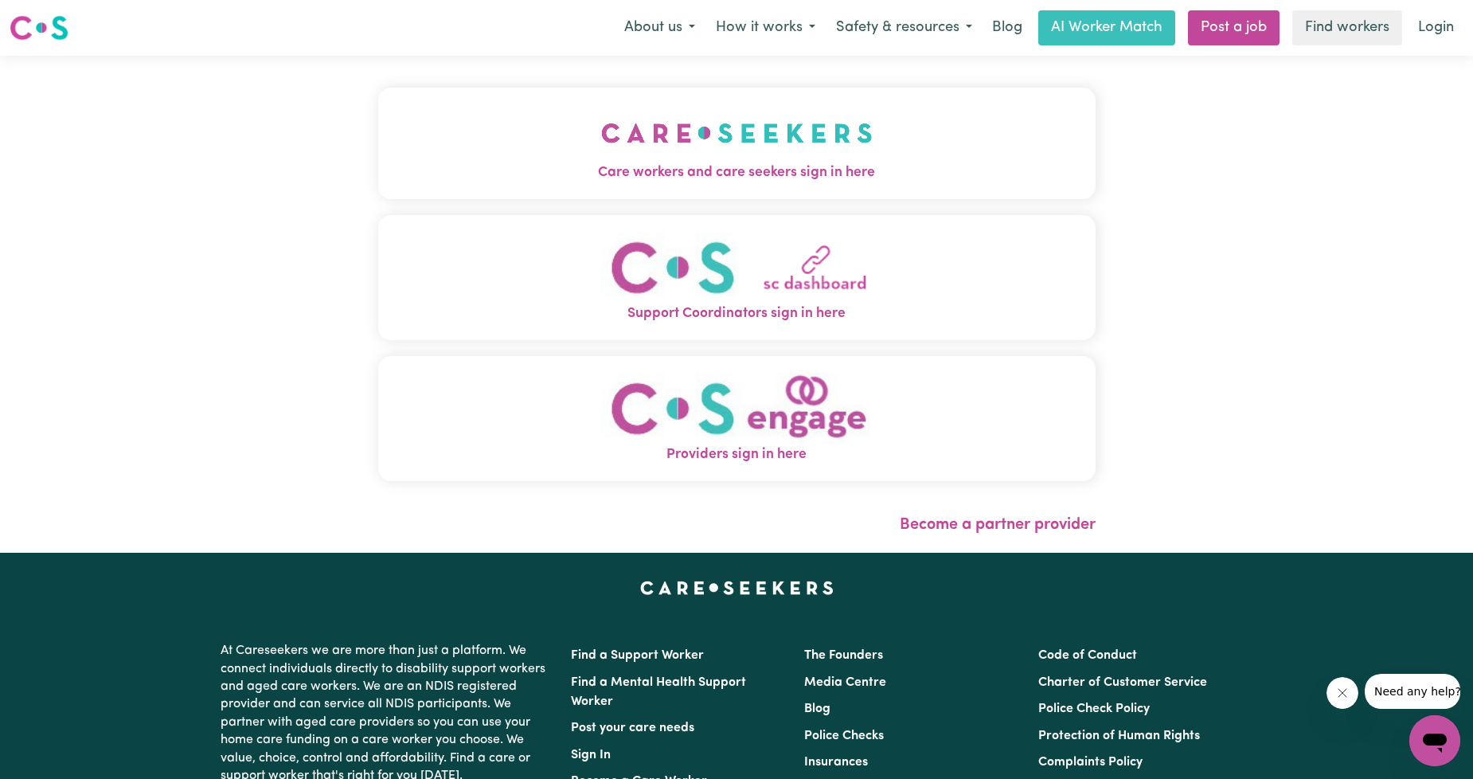
click at [672, 209] on div "Care workers and care seekers sign in here Support Coordinators sign in here Pr…" at bounding box center [737, 292] width 718 height 409
click at [664, 203] on div "Care workers and care seekers sign in here Support Coordinators sign in here Pr…" at bounding box center [737, 292] width 718 height 409
click at [634, 132] on img "Care workers and care seekers sign in here" at bounding box center [737, 133] width 272 height 59
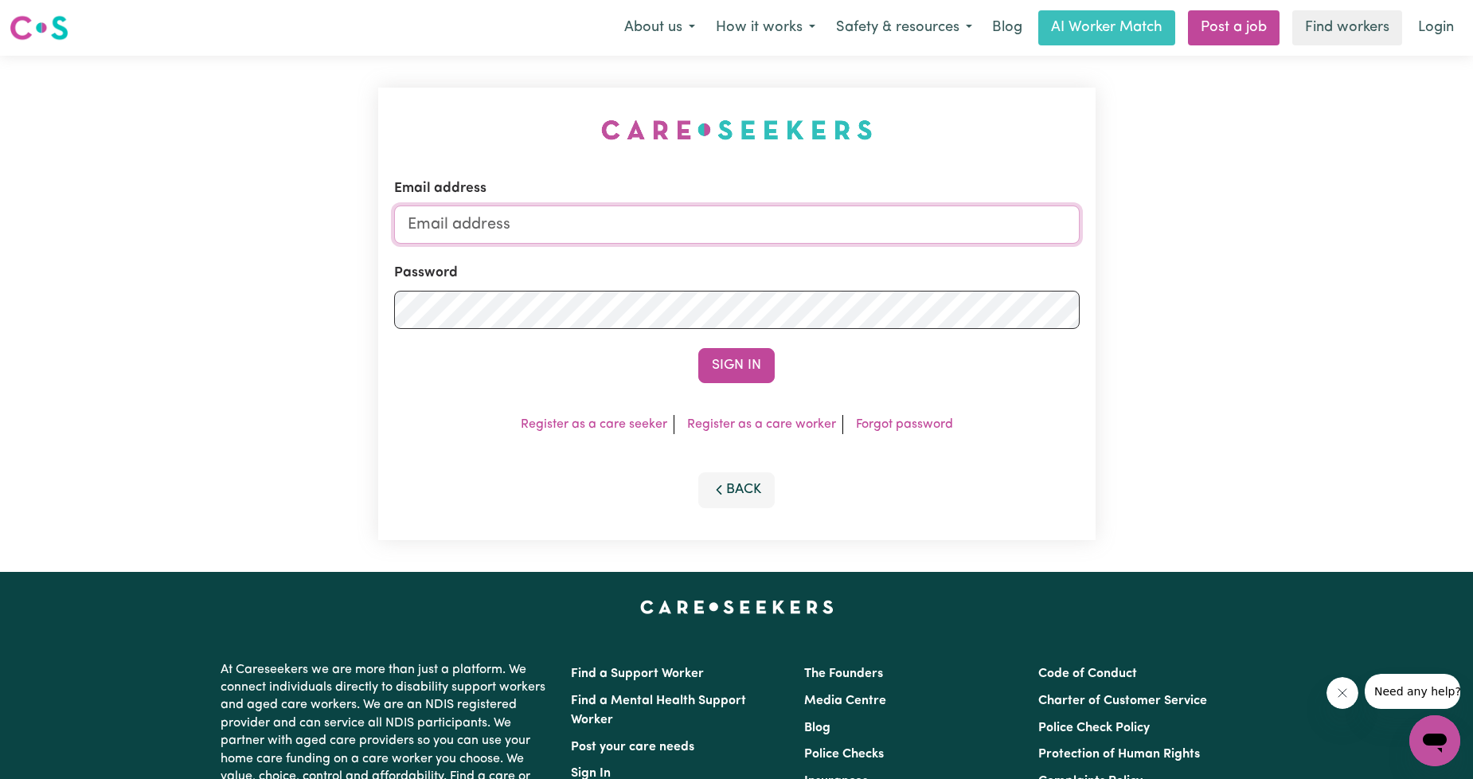
click at [680, 213] on input "Email address" at bounding box center [737, 224] width 686 height 38
drag, startPoint x: 487, startPoint y: 231, endPoint x: 710, endPoint y: 235, distance: 223.8
click at [710, 235] on input "[EMAIL_ADDRESS][PERSON_NAME][DOMAIN_NAME]" at bounding box center [737, 224] width 686 height 38
type input "[EMAIL_ADDRESS][DOMAIN_NAME]"
click at [722, 367] on button "Sign In" at bounding box center [736, 365] width 76 height 35
